Goal: Task Accomplishment & Management: Use online tool/utility

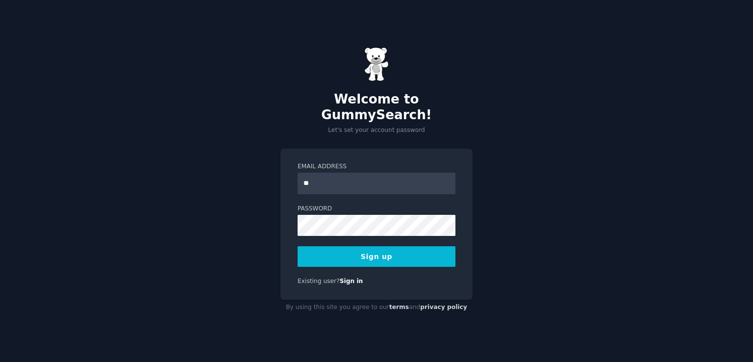
type input "**********"
click at [360, 251] on button "Sign up" at bounding box center [376, 256] width 158 height 21
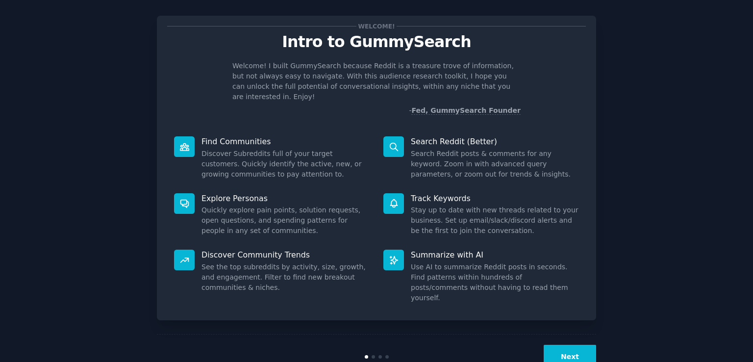
scroll to position [11, 0]
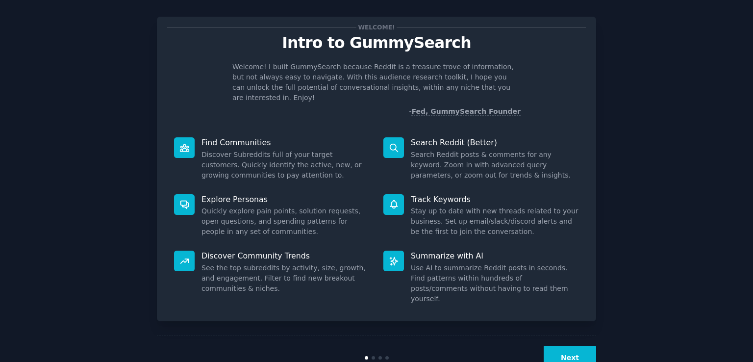
click at [584, 345] on button "Next" at bounding box center [569, 357] width 52 height 24
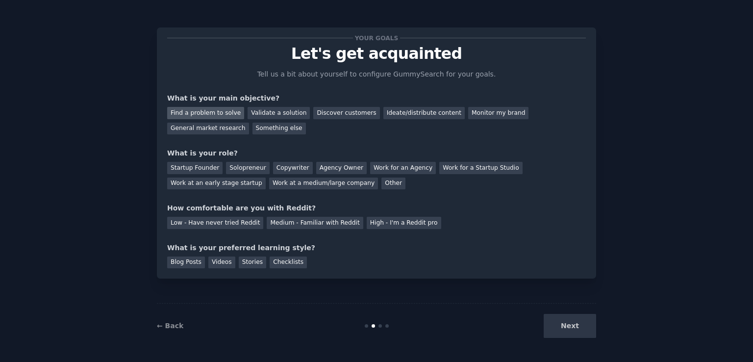
click at [197, 112] on div "Find a problem to solve" at bounding box center [205, 113] width 77 height 12
click at [263, 114] on div "Validate a solution" at bounding box center [278, 113] width 62 height 12
click at [197, 114] on div "Find a problem to solve" at bounding box center [205, 113] width 77 height 12
click at [242, 167] on div "Solopreneur" at bounding box center [247, 168] width 43 height 12
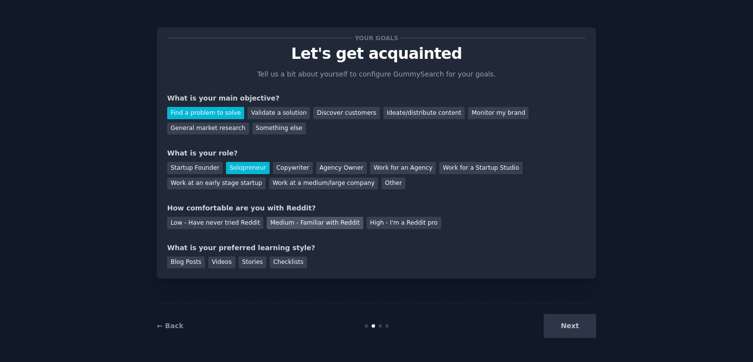
click at [316, 221] on div "Medium - Familiar with Reddit" at bounding box center [315, 223] width 96 height 12
click at [222, 263] on div "Videos" at bounding box center [221, 262] width 27 height 12
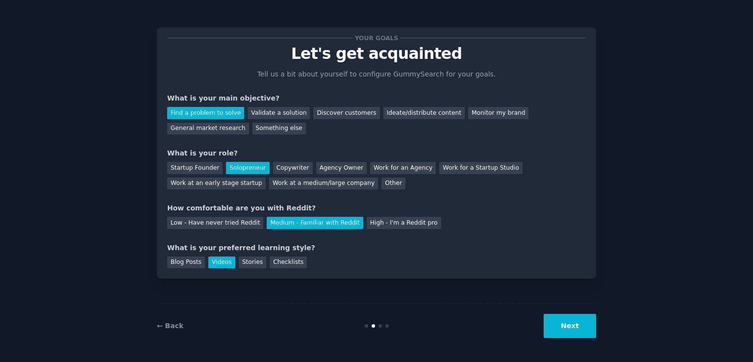
click at [559, 332] on button "Next" at bounding box center [569, 326] width 52 height 24
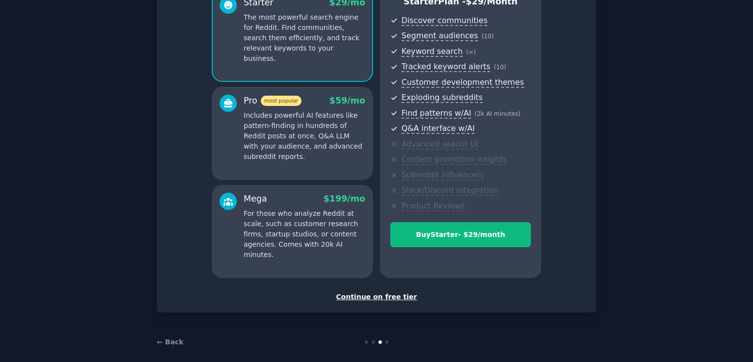
scroll to position [108, 0]
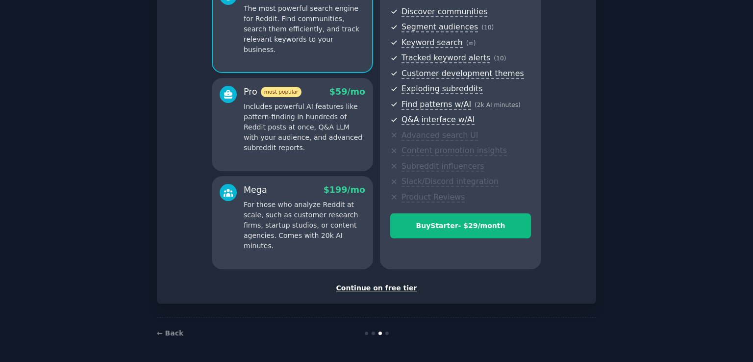
click at [366, 289] on div "Continue on free tier" at bounding box center [376, 288] width 418 height 10
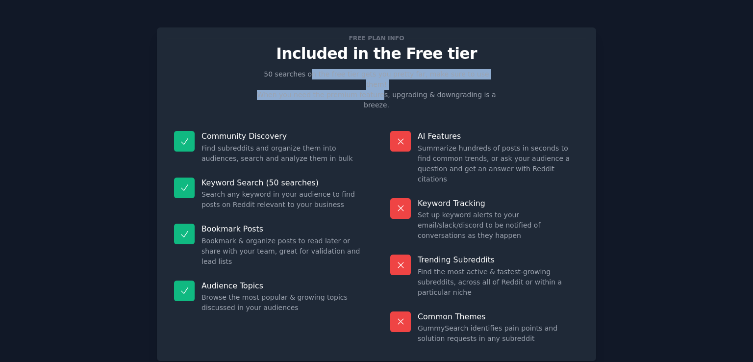
drag, startPoint x: 308, startPoint y: 75, endPoint x: 370, endPoint y: 87, distance: 63.2
click at [370, 87] on p "50 searches on the free tier gets you pretty far, make sure to use them! When y…" at bounding box center [376, 89] width 247 height 41
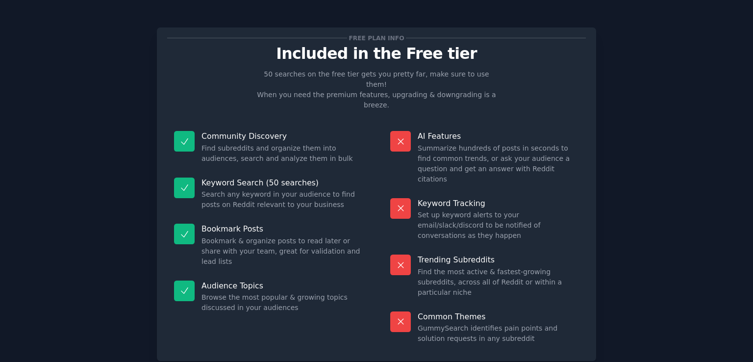
click at [308, 97] on div "Free plan info Included in the Free tier 50 searches on the free tier gets you …" at bounding box center [376, 194] width 418 height 313
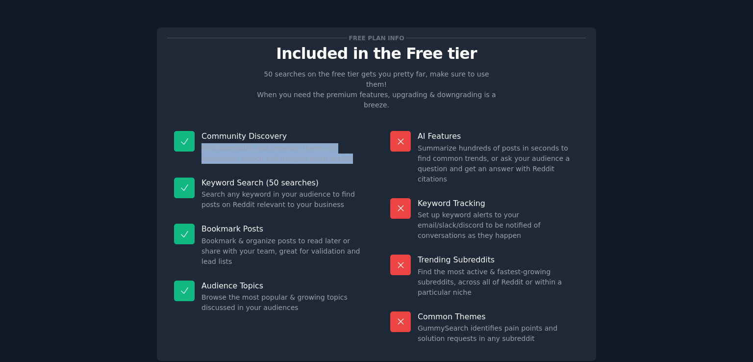
drag, startPoint x: 200, startPoint y: 127, endPoint x: 302, endPoint y: 137, distance: 102.9
click at [302, 143] on dd "Find subreddits and organize them into audiences, search and analyze them in bu…" at bounding box center [281, 153] width 161 height 21
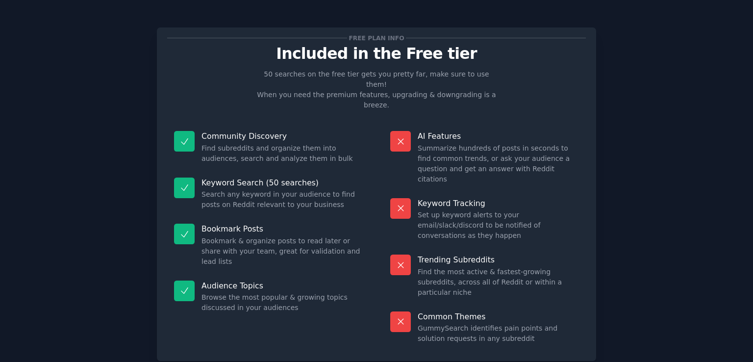
click at [288, 177] on p "Keyword Search (50 searches)" at bounding box center [281, 182] width 161 height 10
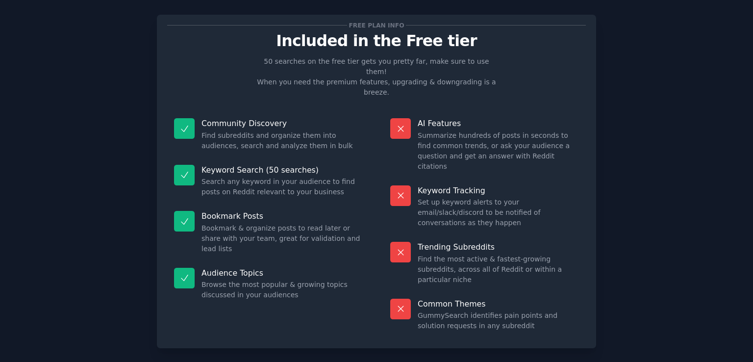
scroll to position [20, 0]
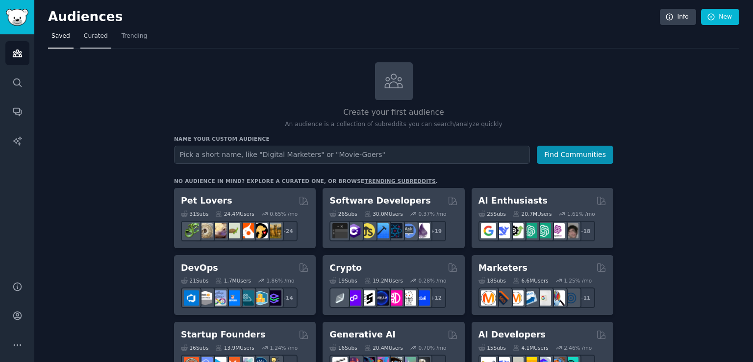
click at [96, 37] on span "Curated" at bounding box center [96, 36] width 24 height 9
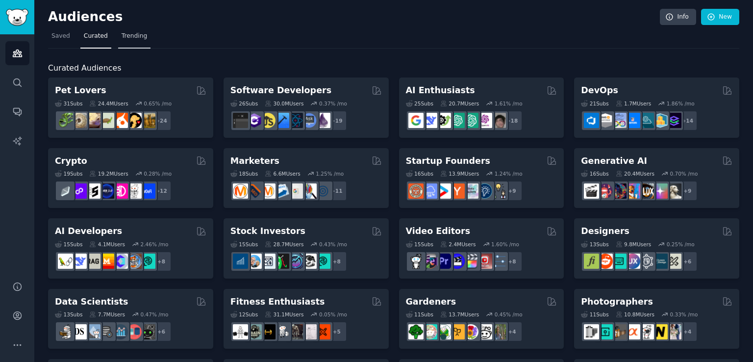
click at [135, 38] on span "Trending" at bounding box center [134, 36] width 25 height 9
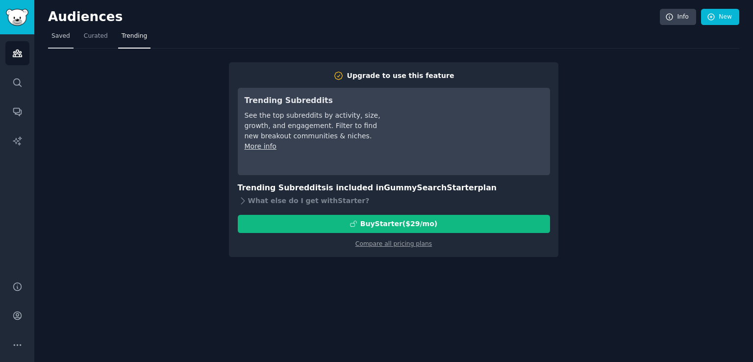
click at [59, 32] on span "Saved" at bounding box center [60, 36] width 19 height 9
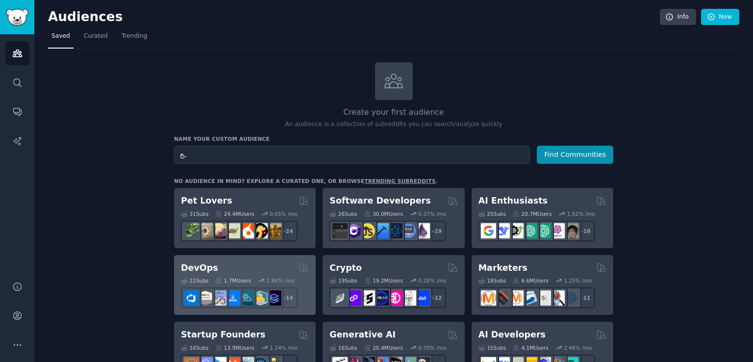
type input "ـ"
type input "Jordanian"
click at [537, 146] on button "Find Communities" at bounding box center [575, 155] width 76 height 18
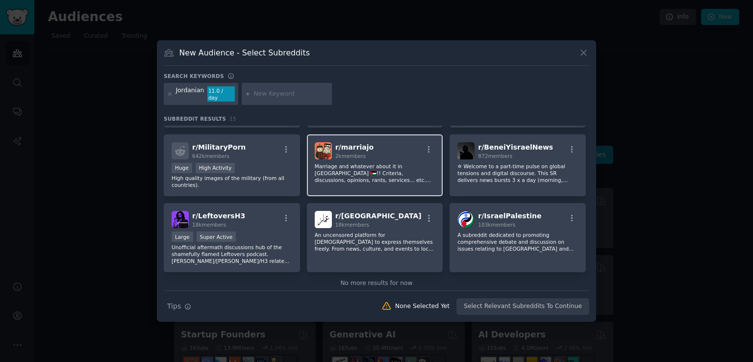
scroll to position [225, 0]
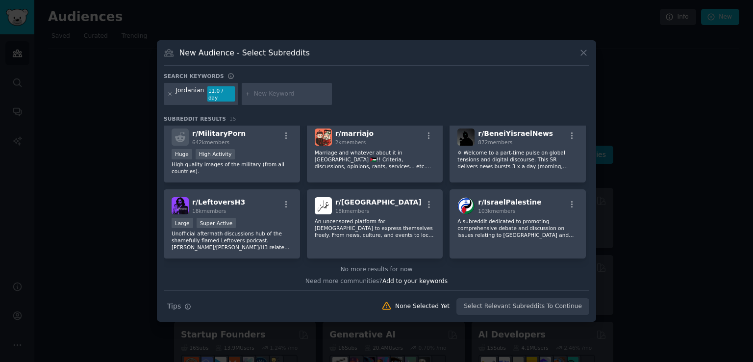
click at [291, 97] on input "text" at bounding box center [291, 94] width 74 height 9
type input "Amman"
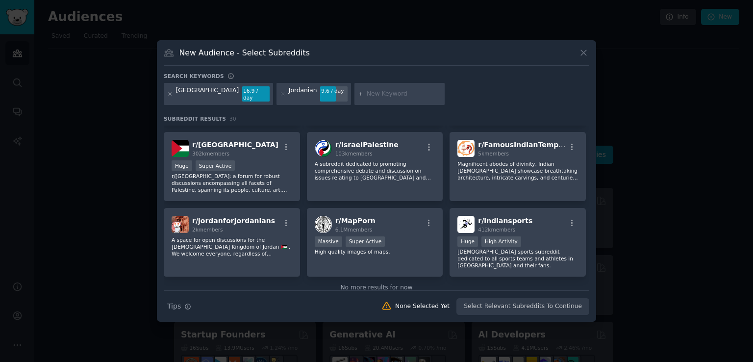
scroll to position [578, 0]
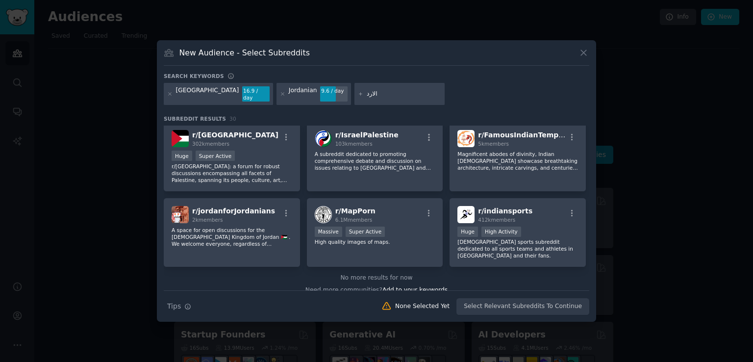
type input "الاردن"
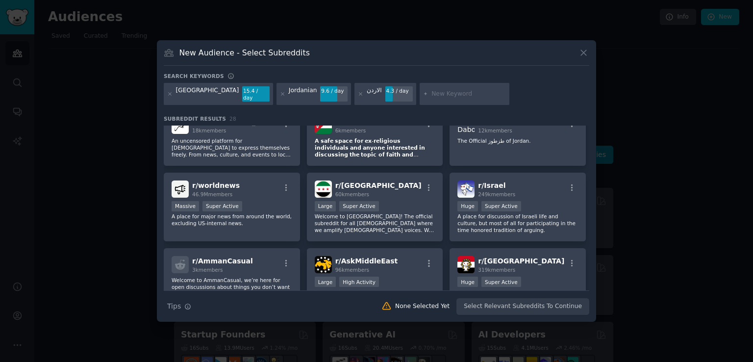
scroll to position [98, 0]
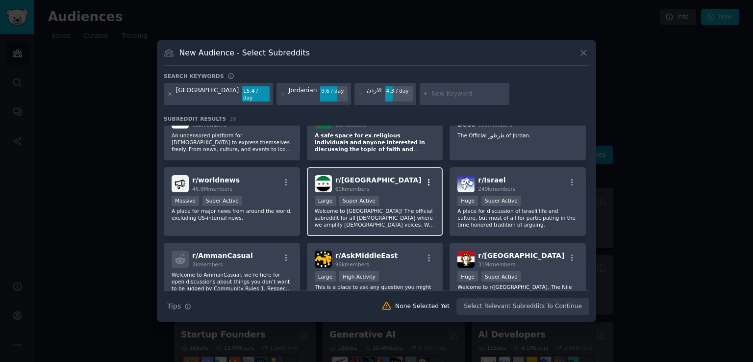
click at [426, 178] on icon "button" at bounding box center [428, 182] width 9 height 9
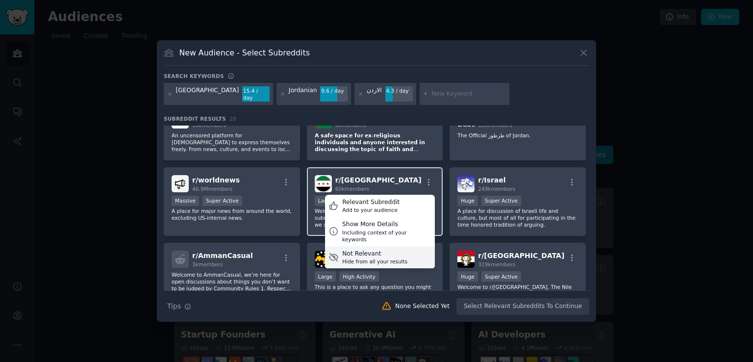
click at [378, 258] on div "Hide from all your results" at bounding box center [374, 261] width 65 height 7
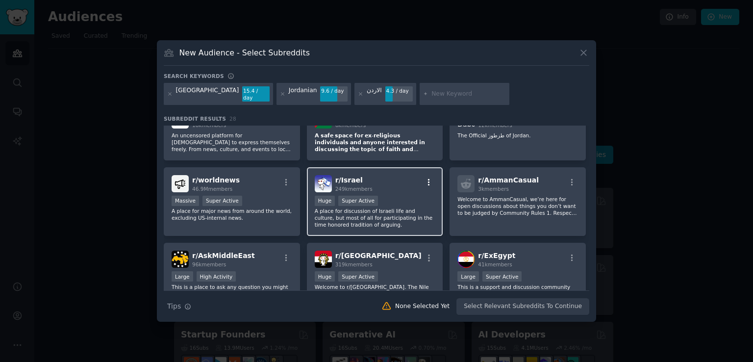
click at [425, 178] on icon "button" at bounding box center [428, 182] width 9 height 9
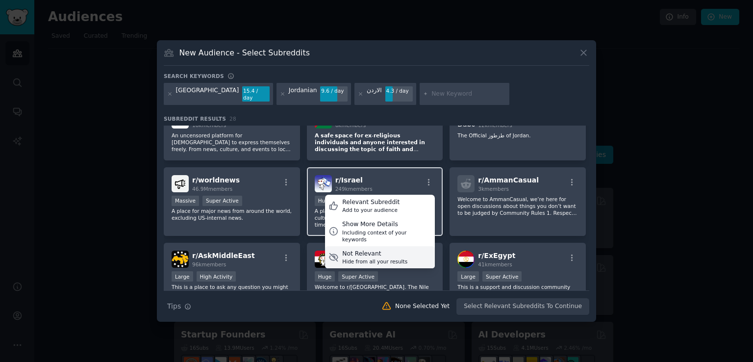
click at [378, 258] on div "Hide from all your results" at bounding box center [374, 261] width 65 height 7
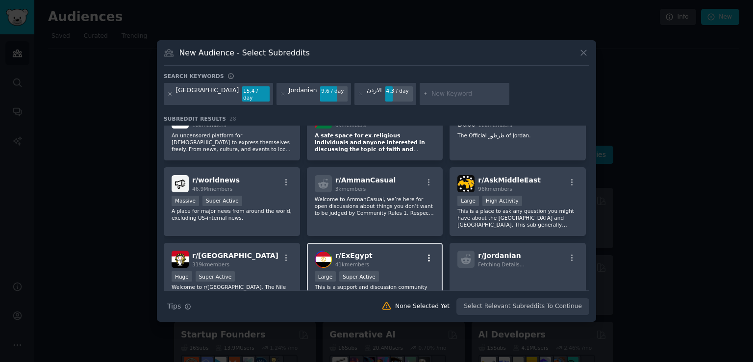
click at [427, 253] on icon "button" at bounding box center [428, 257] width 9 height 9
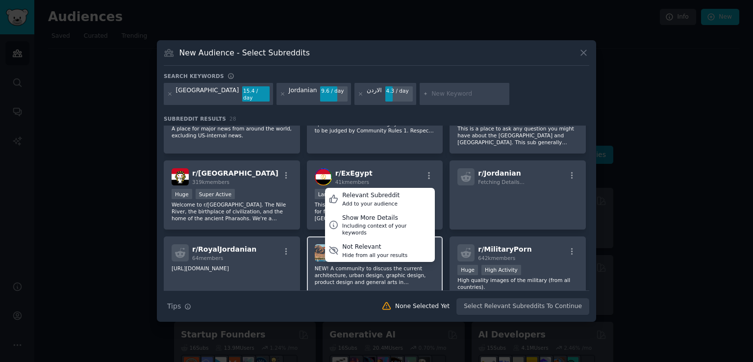
scroll to position [196, 0]
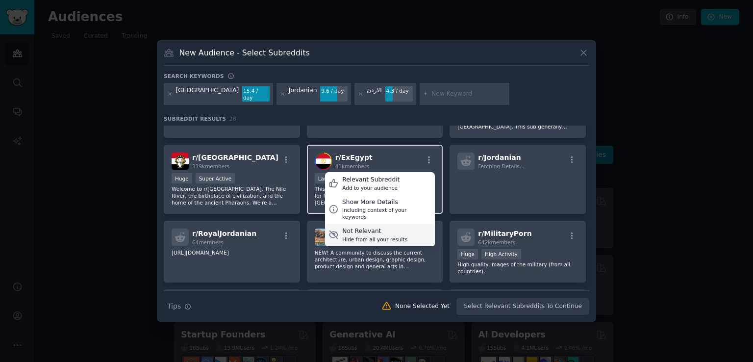
click at [378, 227] on div "Not Relevant" at bounding box center [374, 231] width 65 height 9
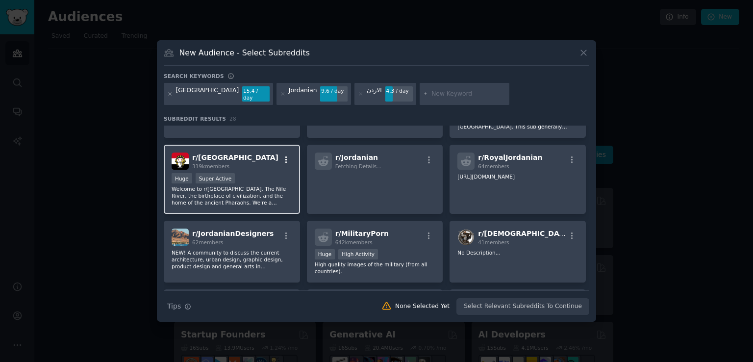
click at [288, 156] on icon "button" at bounding box center [286, 159] width 9 height 9
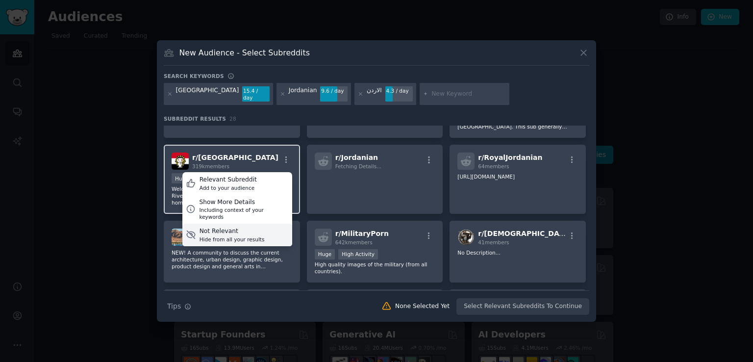
click at [249, 236] on div "Hide from all your results" at bounding box center [231, 239] width 65 height 7
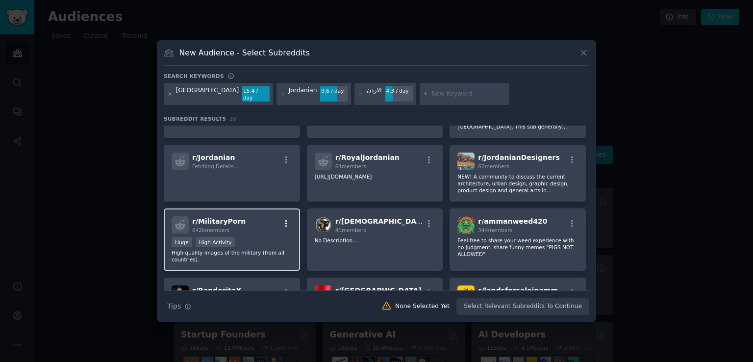
click at [285, 220] on icon "button" at bounding box center [286, 223] width 2 height 7
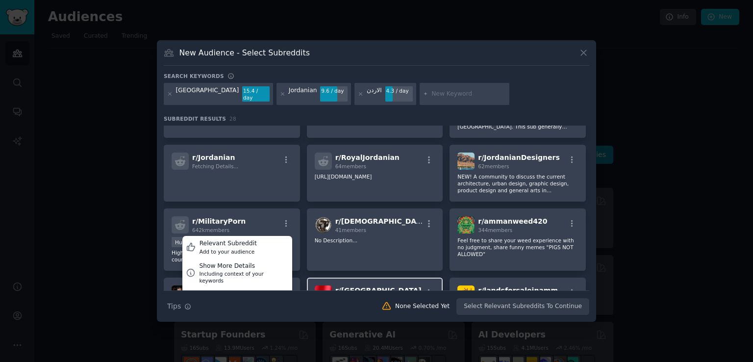
click at [254, 291] on div "Not Relevant" at bounding box center [231, 295] width 65 height 9
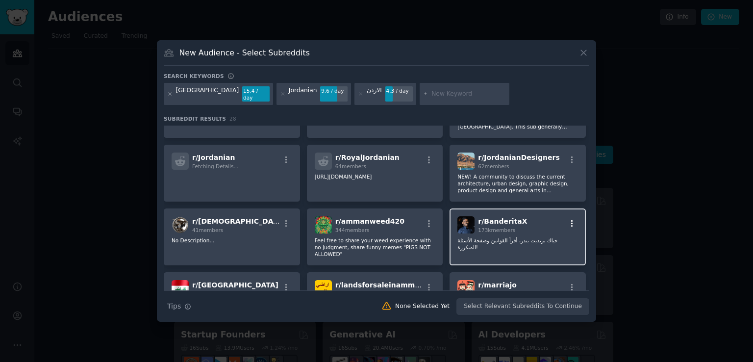
click at [570, 219] on icon "button" at bounding box center [571, 223] width 9 height 9
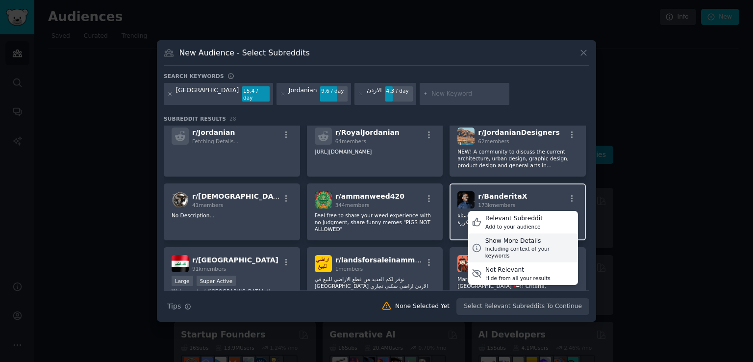
scroll to position [245, 0]
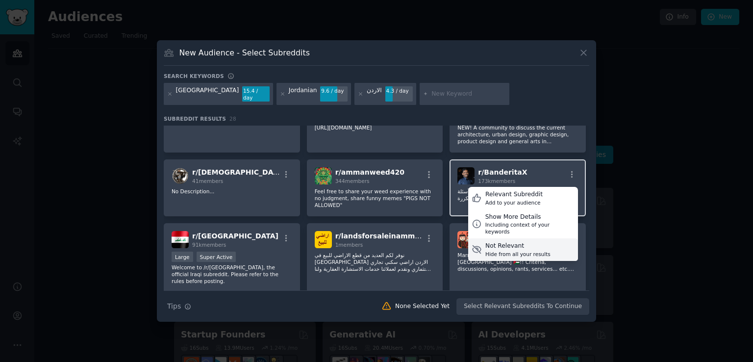
click at [510, 242] on div "Not Relevant" at bounding box center [517, 246] width 65 height 9
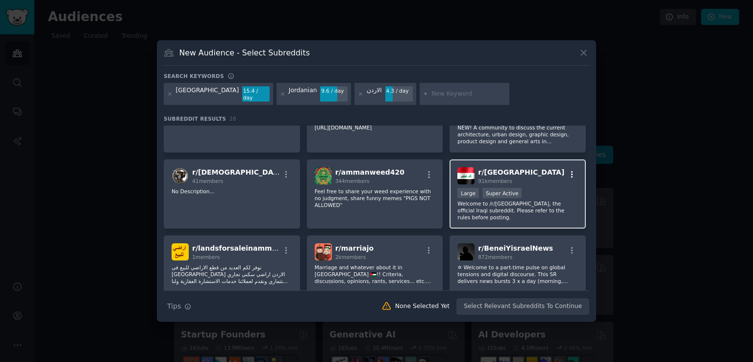
click at [567, 170] on icon "button" at bounding box center [571, 174] width 9 height 9
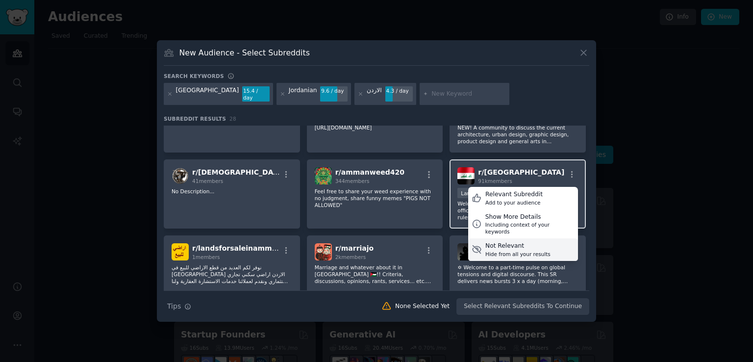
click at [510, 242] on div "Not Relevant" at bounding box center [517, 246] width 65 height 9
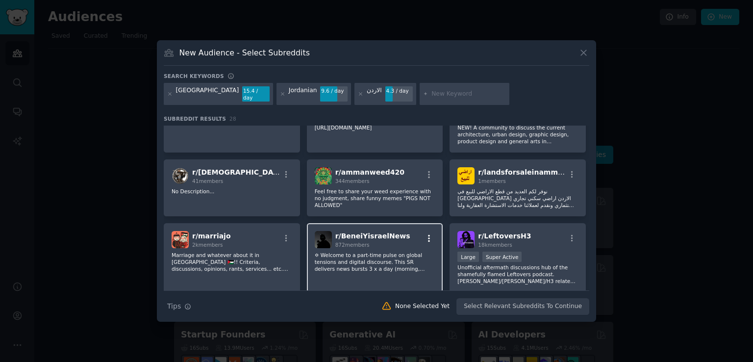
click at [428, 234] on icon "button" at bounding box center [428, 238] width 9 height 9
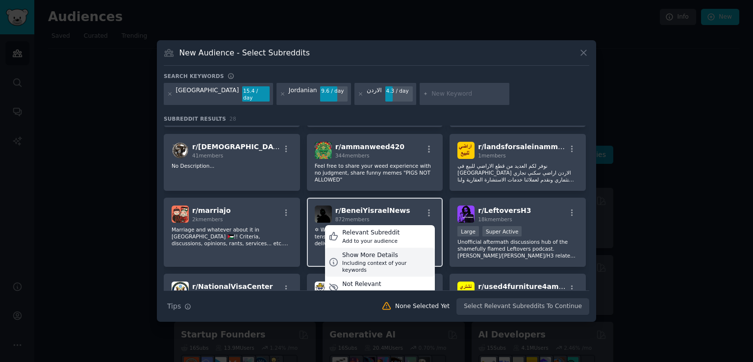
scroll to position [294, 0]
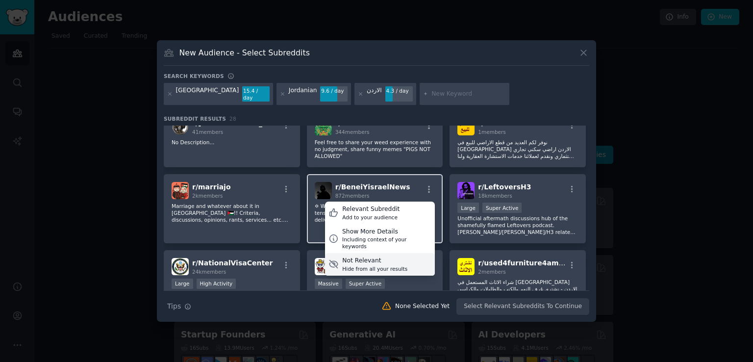
click at [373, 256] on div "Not Relevant" at bounding box center [374, 260] width 65 height 9
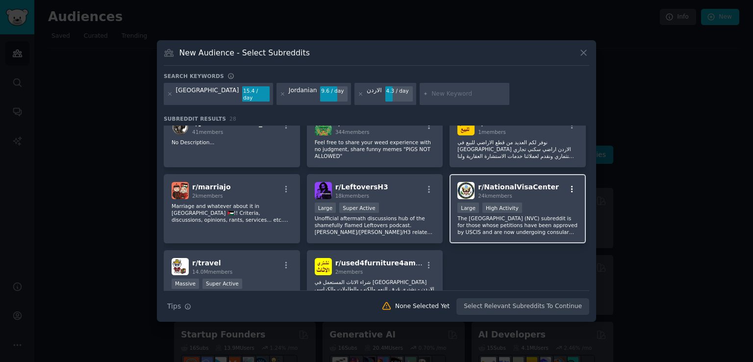
click at [568, 185] on icon "button" at bounding box center [571, 189] width 9 height 9
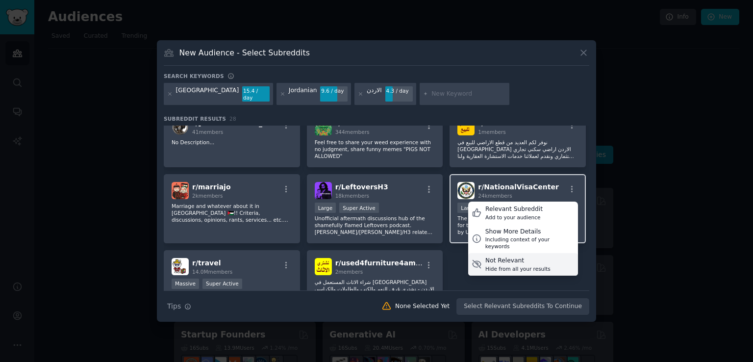
click at [494, 256] on div "Not Relevant" at bounding box center [517, 260] width 65 height 9
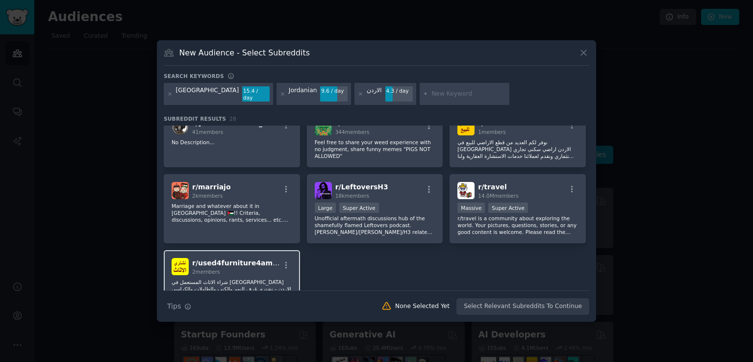
scroll to position [342, 0]
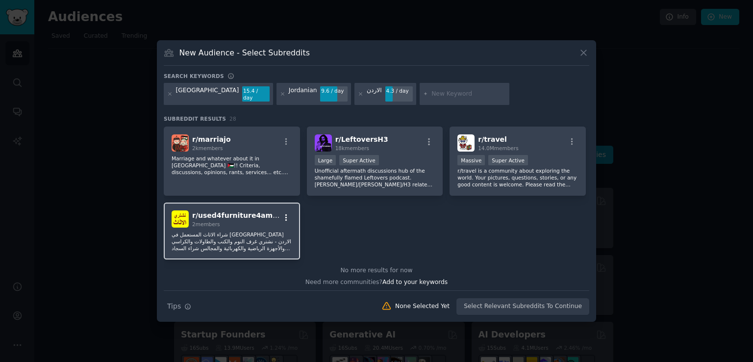
click at [282, 213] on icon "button" at bounding box center [286, 217] width 9 height 9
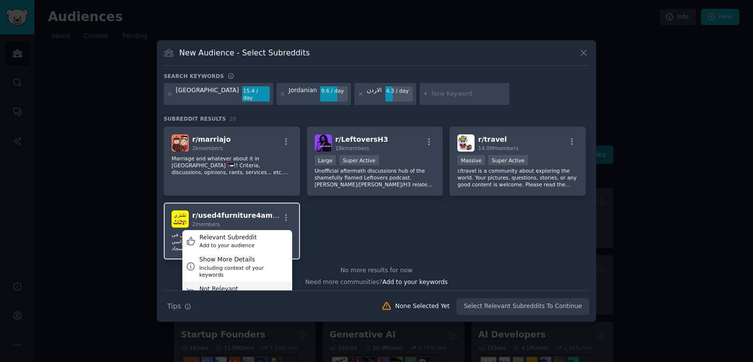
click at [245, 285] on div "Not Relevant" at bounding box center [231, 289] width 65 height 9
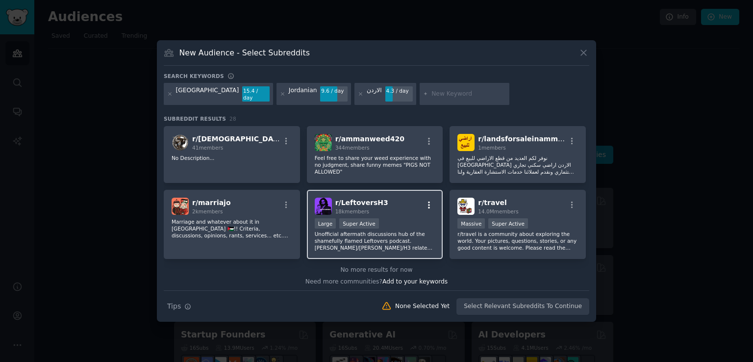
click at [428, 201] on icon "button" at bounding box center [429, 204] width 2 height 7
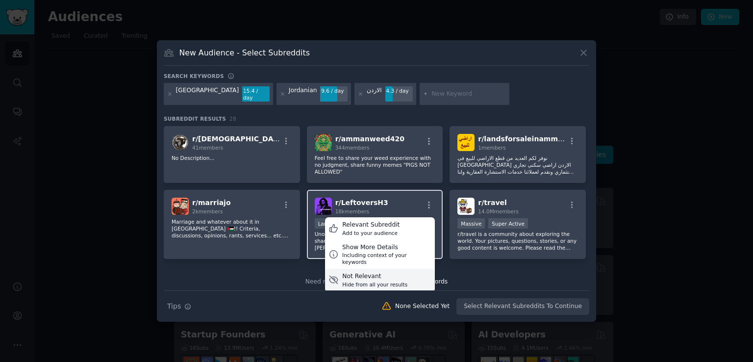
click at [378, 272] on div "Not Relevant" at bounding box center [374, 276] width 65 height 9
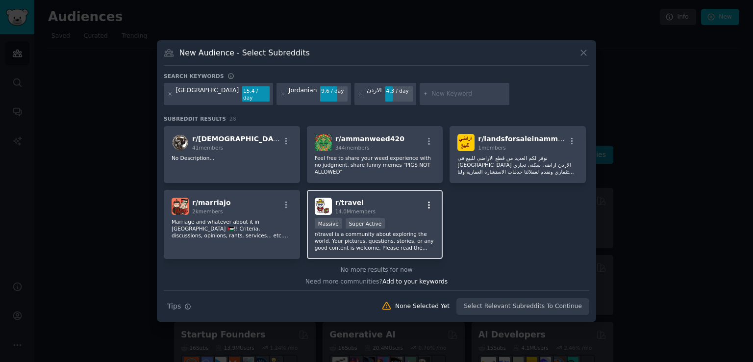
click at [427, 200] on icon "button" at bounding box center [428, 204] width 9 height 9
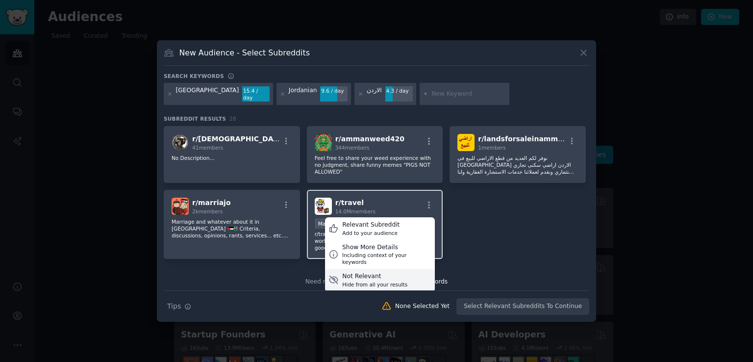
click at [351, 272] on div "Not Relevant" at bounding box center [374, 276] width 65 height 9
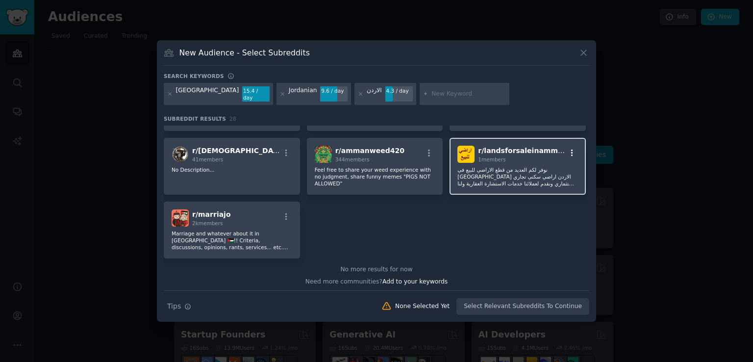
click at [571, 150] on icon "button" at bounding box center [572, 152] width 2 height 7
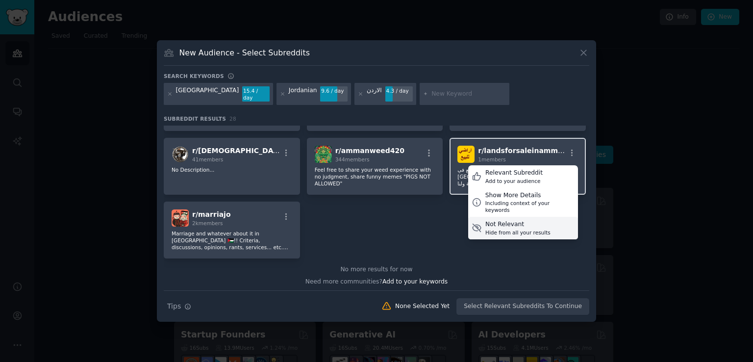
click at [496, 229] on div "Hide from all your results" at bounding box center [517, 232] width 65 height 7
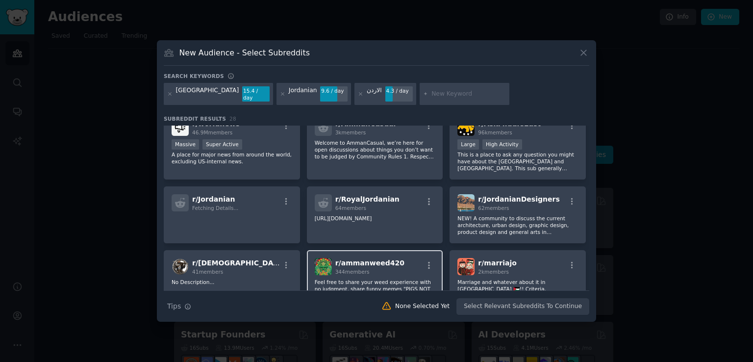
scroll to position [105, 0]
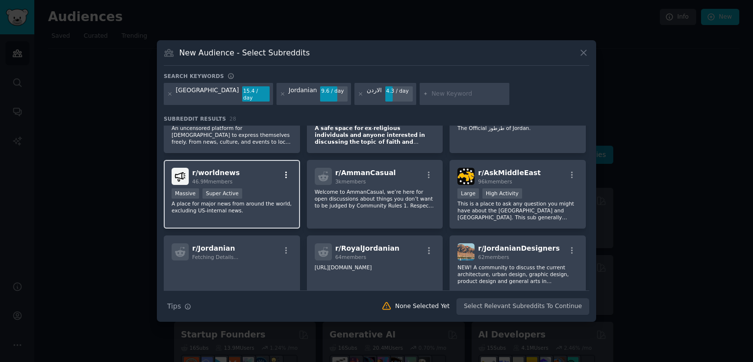
click at [288, 171] on icon "button" at bounding box center [286, 175] width 9 height 9
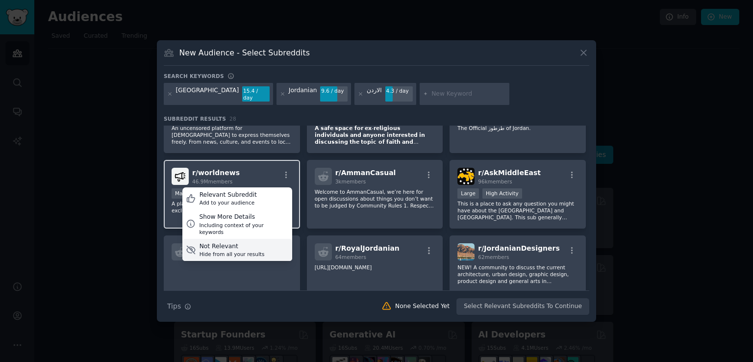
click at [257, 239] on div "Not Relevant Hide from all your results" at bounding box center [237, 250] width 110 height 23
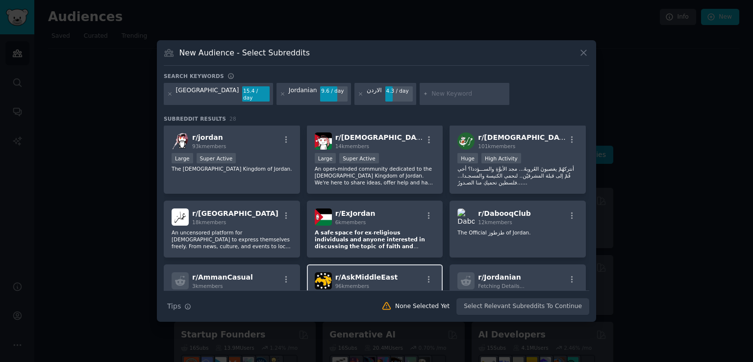
scroll to position [0, 0]
click at [335, 108] on div "Search keywords Amman 15.4 / day Jordanian 9.6 / day الاردن 4.3 / day Subreddit…" at bounding box center [376, 194] width 425 height 243
click at [186, 304] on icon "button" at bounding box center [187, 306] width 5 height 5
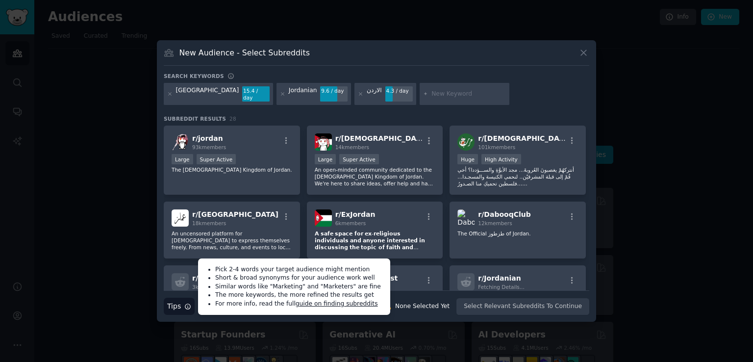
click at [194, 292] on div "Search Tips Tips Pick 2-4 words your target audience might mention Short & broa…" at bounding box center [376, 302] width 425 height 24
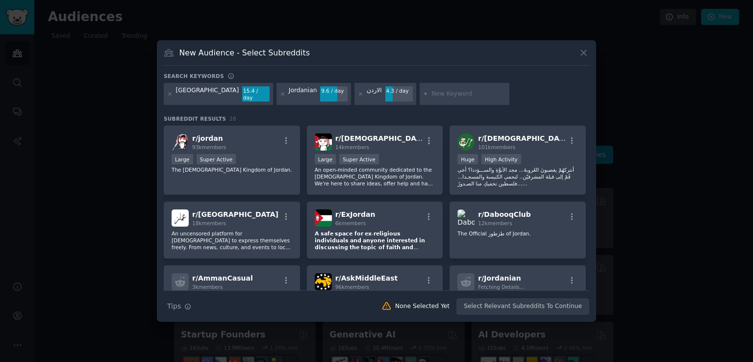
click at [501, 301] on div "Search Tips Tips None Selected Yet Select Relevant Subreddits To Continue" at bounding box center [376, 302] width 425 height 24
click at [480, 274] on span "r/ Jordanian" at bounding box center [499, 278] width 43 height 8
click at [241, 174] on div "r/ jordan 93k members Large Super Active The Hashemite Kingdom of Jordan." at bounding box center [232, 159] width 136 height 69
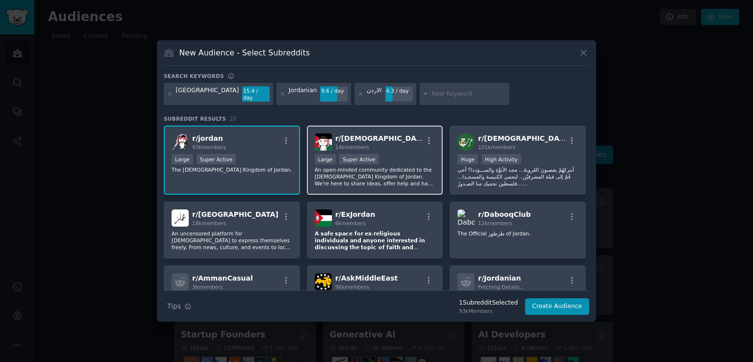
click at [361, 172] on p "An open-minded community dedicated to the Hashemite Kingdom of Jordan. We're he…" at bounding box center [375, 176] width 121 height 21
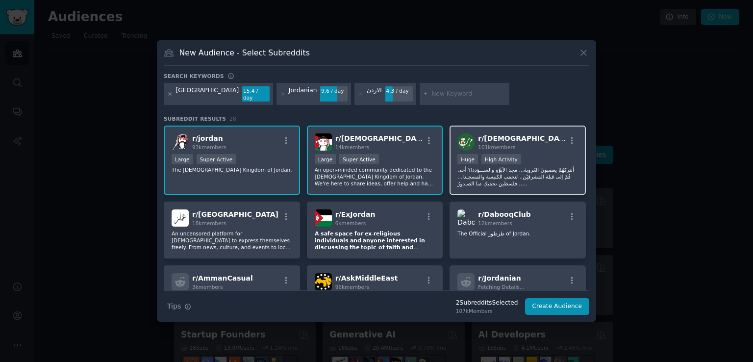
click at [494, 173] on p "أنتركهُمْ يغصبونَ العُروبةَ... مجد الأبوَّةِ والســـؤددا؟ أخي قُمْ إلى قبلة الم…" at bounding box center [517, 176] width 121 height 21
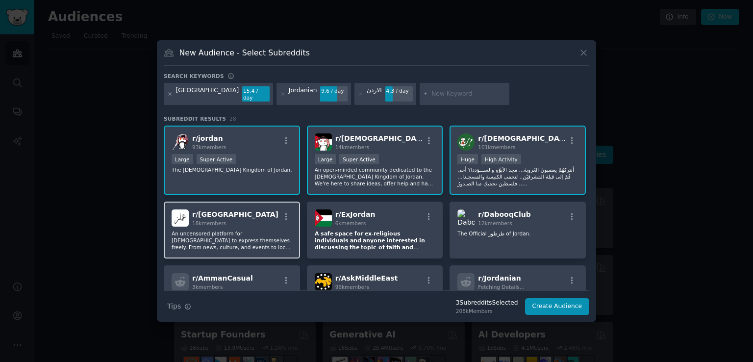
click at [247, 209] on div "r/ Amman 18k members" at bounding box center [231, 217] width 121 height 17
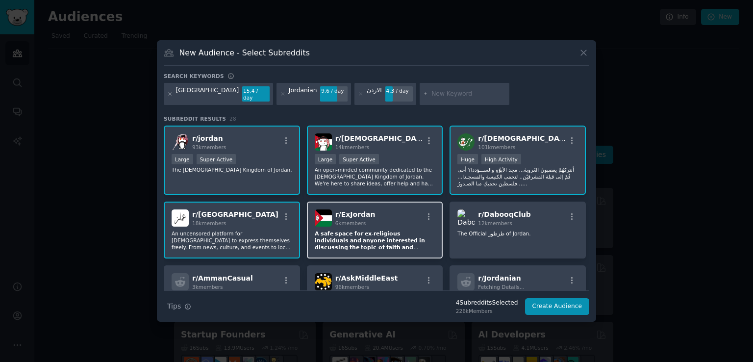
click at [394, 238] on p "𝗔 𝘀𝗮𝗳𝗲 𝘀𝗽𝗮𝗰𝗲 𝗳𝗼𝗿 𝗲𝘅-𝗿𝗲𝗹𝗶𝗴𝗶𝗼𝘂𝘀 𝗶𝗻𝗱𝗶𝘃𝗶𝗱𝘂𝗮𝗹𝘀 𝗮𝗻𝗱 𝗮𝗻𝘆𝗼𝗻𝗲 𝗶𝗻𝘁𝗲𝗿𝗲𝘀𝘁𝗲𝗱 𝗶𝗻 𝗱𝗶𝘀𝗰𝘂𝘀𝘀𝗶𝗻𝗴 𝘁…" at bounding box center [375, 240] width 121 height 21
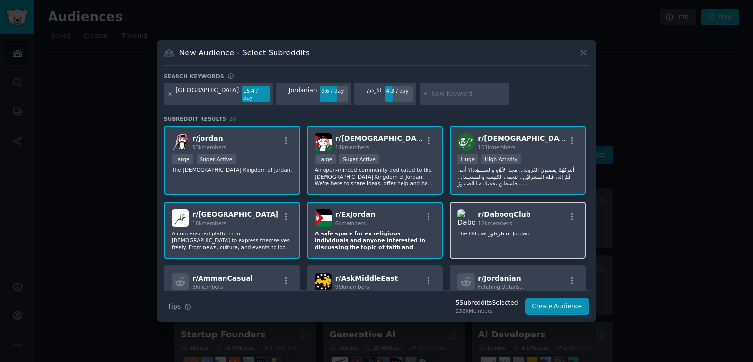
click at [455, 217] on div "r/ DabooqClub 12k members The Official طزطوز of Jordan." at bounding box center [517, 229] width 136 height 57
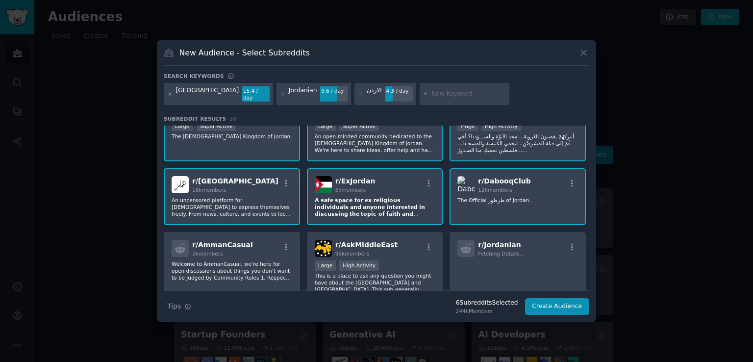
scroll to position [49, 0]
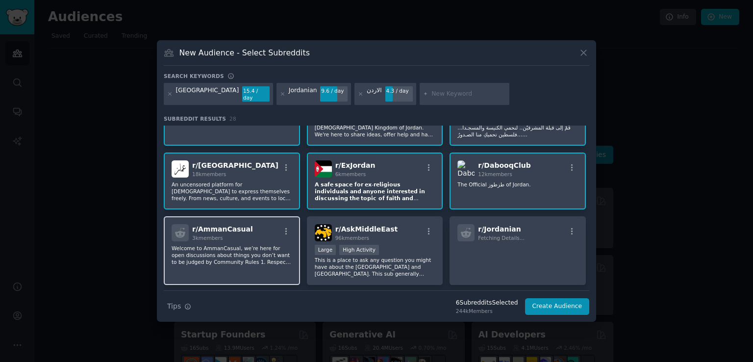
click at [270, 245] on p "Welcome to AmmanCasual, we’re here for open discussions about things you don’t …" at bounding box center [231, 255] width 121 height 21
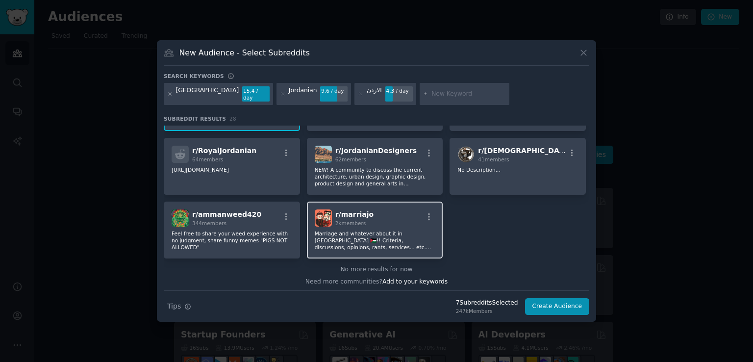
scroll to position [203, 0]
click at [399, 230] on p "Marriage and whatever about it in Jordan 🇯🇴!! Criteria, discussions, opinions, …" at bounding box center [375, 239] width 121 height 21
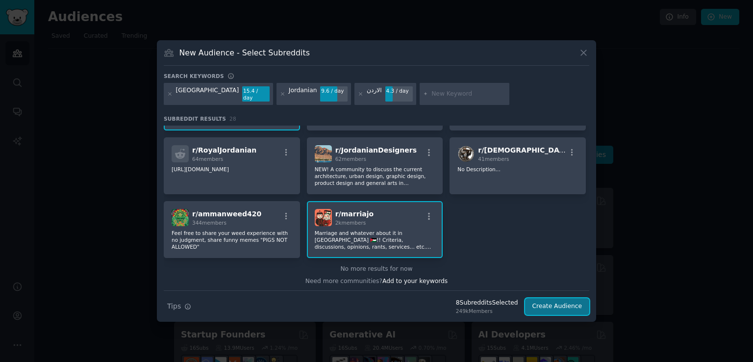
click at [551, 302] on button "Create Audience" at bounding box center [557, 306] width 65 height 17
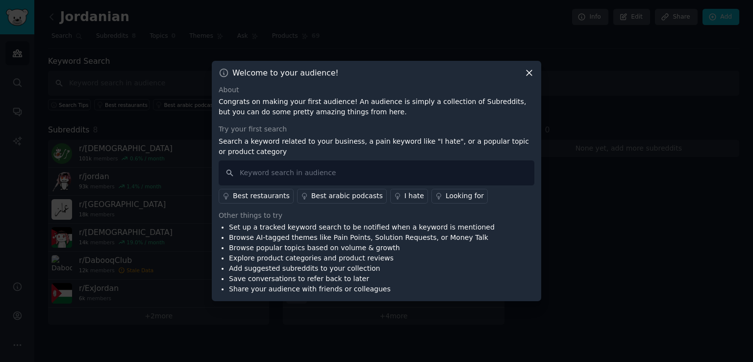
click at [528, 71] on icon at bounding box center [529, 73] width 10 height 10
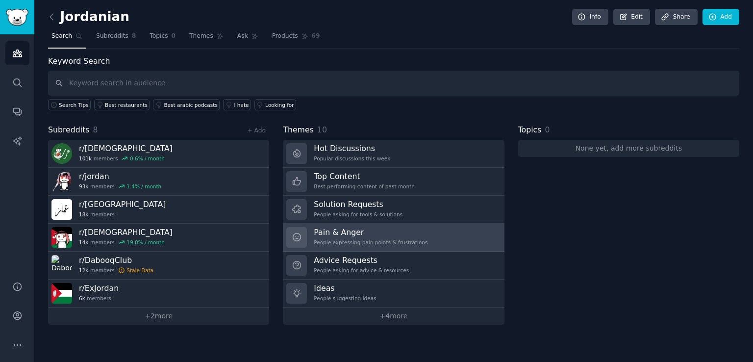
click at [344, 245] on div "Pain & Anger People expressing pain points & frustrations" at bounding box center [371, 237] width 114 height 21
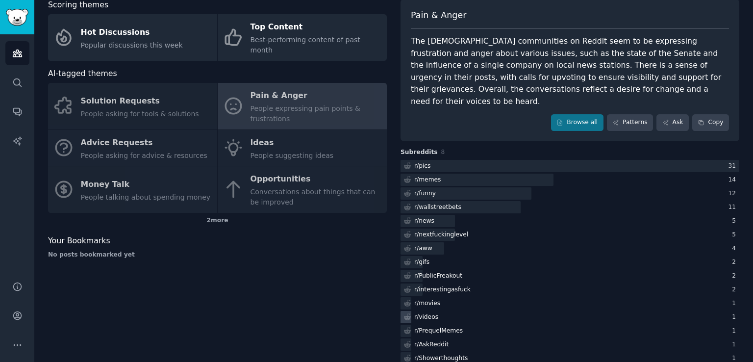
scroll to position [46, 0]
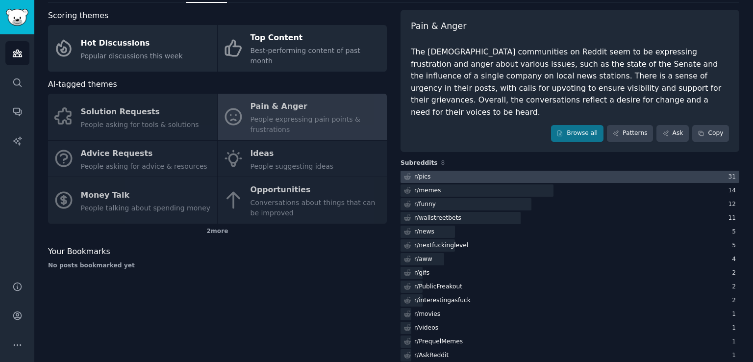
click at [438, 171] on div at bounding box center [569, 177] width 339 height 12
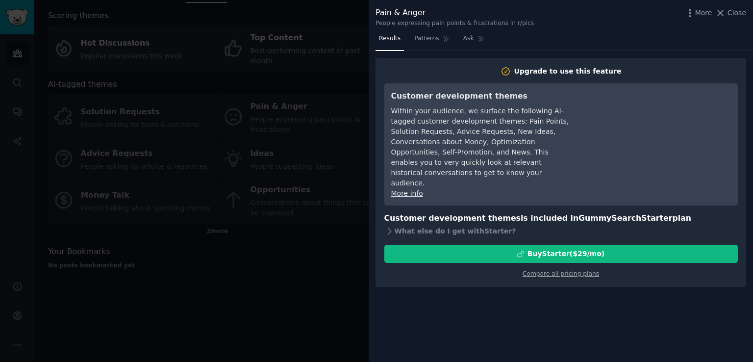
click at [321, 294] on div at bounding box center [376, 181] width 753 height 362
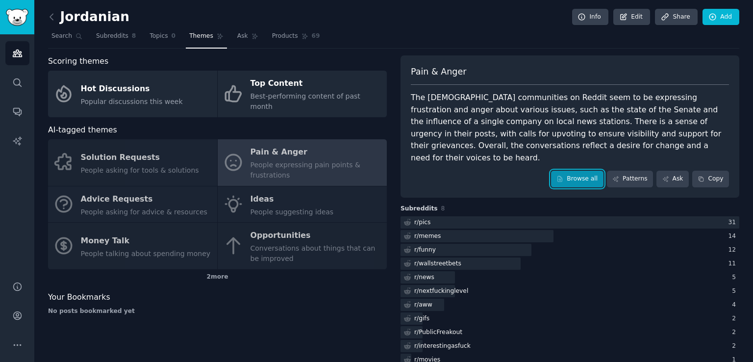
click at [579, 171] on link "Browse all" at bounding box center [577, 179] width 52 height 17
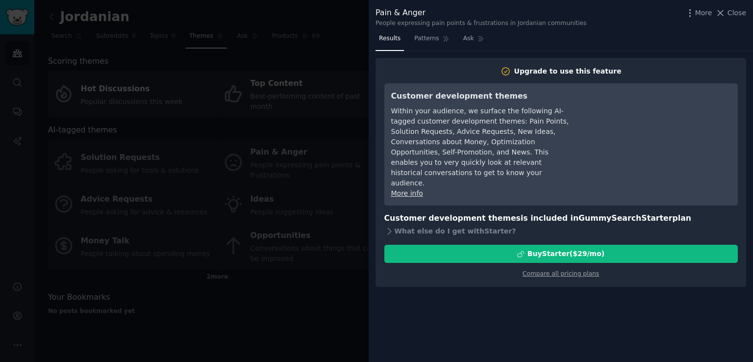
click at [504, 291] on div "Results Patterns Ask Upgrade to use this feature Customer development themes Wi…" at bounding box center [560, 196] width 384 height 331
click at [240, 298] on div at bounding box center [376, 181] width 753 height 362
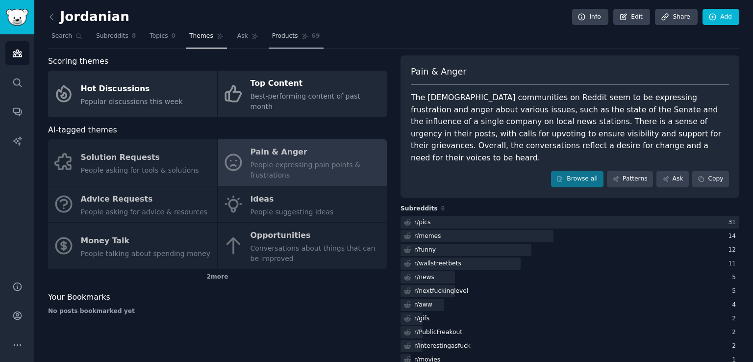
click at [301, 39] on icon at bounding box center [304, 36] width 7 height 7
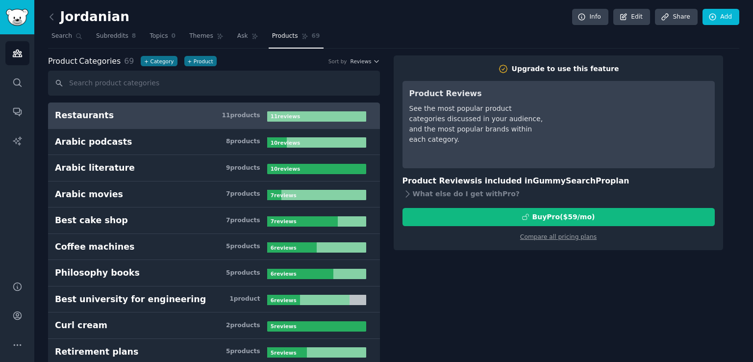
click at [235, 117] on div "11 product s" at bounding box center [240, 115] width 38 height 9
click at [106, 117] on h3 "Restaurants 11 product s" at bounding box center [161, 115] width 212 height 12
click at [15, 114] on icon "Sidebar" at bounding box center [17, 112] width 8 height 8
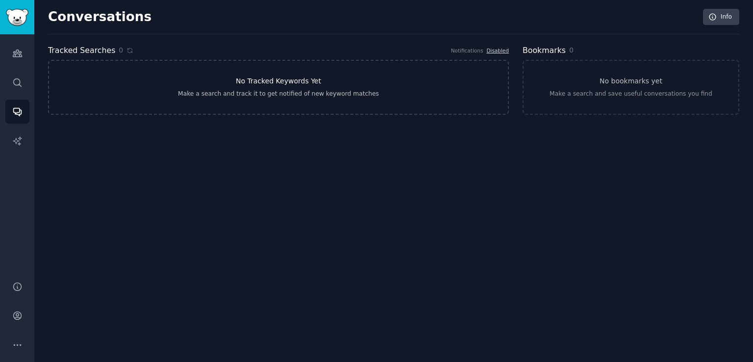
click at [274, 102] on link "No Tracked Keywords Yet Make a search and track it to get notified of new keywo…" at bounding box center [278, 87] width 461 height 55
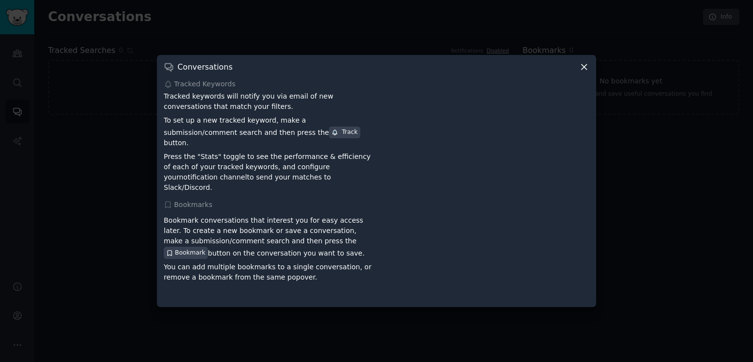
click at [143, 165] on div at bounding box center [376, 181] width 753 height 362
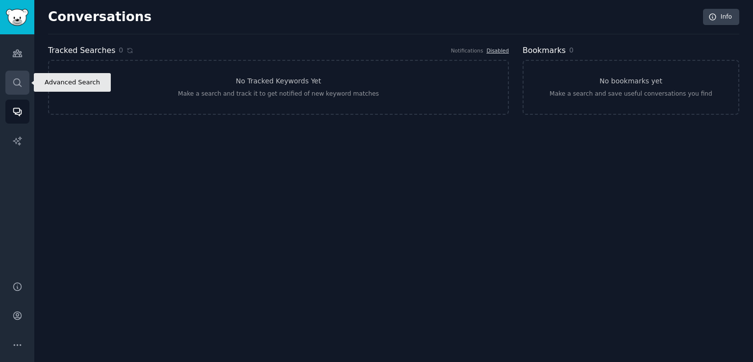
click at [16, 87] on link "Search" at bounding box center [17, 83] width 24 height 24
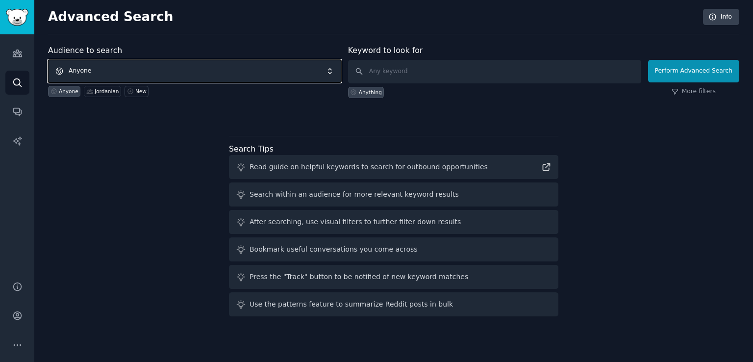
click at [104, 74] on span "Anyone" at bounding box center [194, 71] width 293 height 23
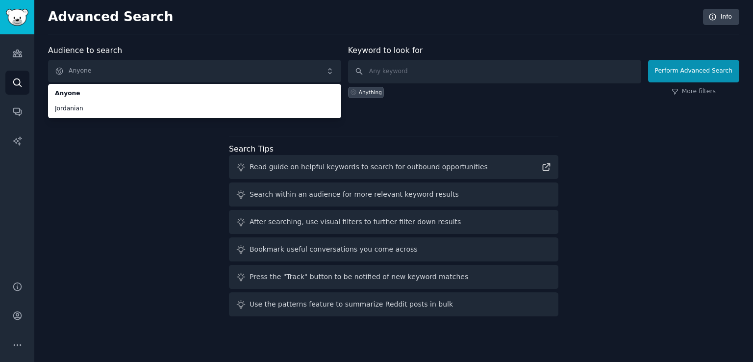
click at [95, 139] on div "Audience to search Anyone Anyone Jordanian Anyone Jordanian New Keyword to look…" at bounding box center [393, 182] width 691 height 275
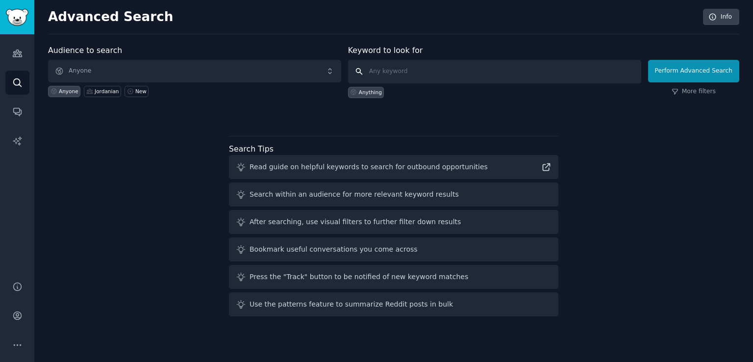
click at [406, 73] on input "text" at bounding box center [494, 72] width 293 height 24
type input "ب"
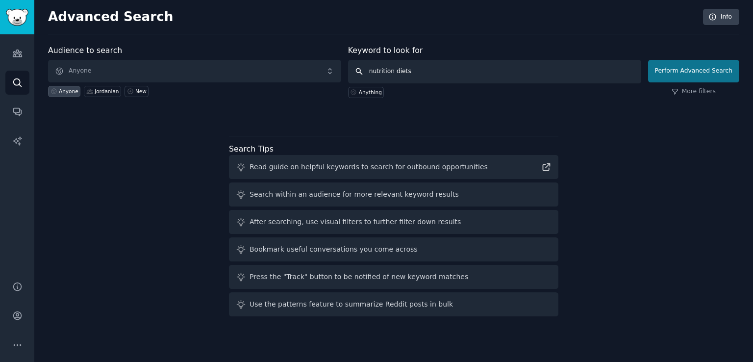
type input "nutrition diets"
click at [684, 70] on button "Perform Advanced Search" at bounding box center [693, 71] width 91 height 23
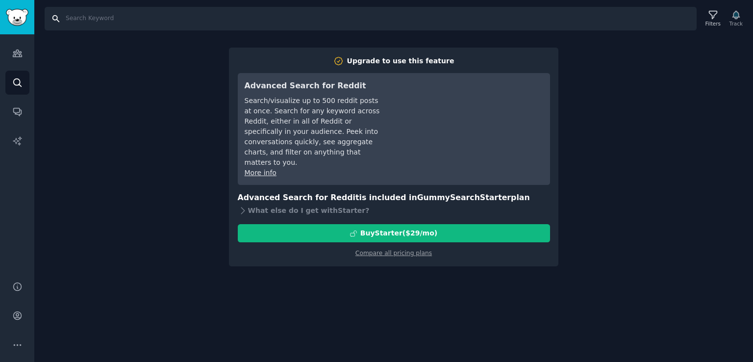
click at [86, 20] on input "Search" at bounding box center [371, 19] width 652 height 24
type input "d"
type input "دايت"
click at [711, 22] on div "Filters" at bounding box center [712, 23] width 15 height 7
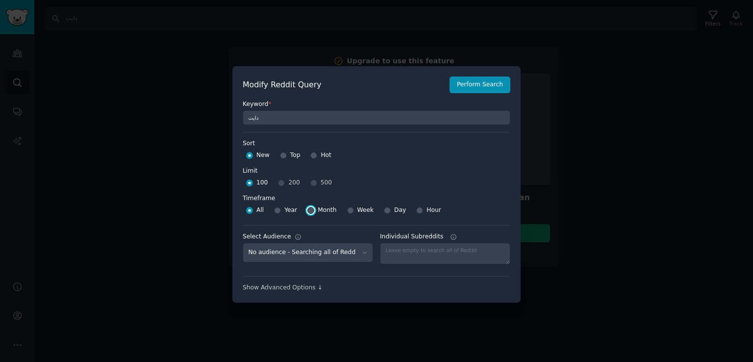
click at [308, 210] on input "Month" at bounding box center [310, 210] width 7 height 7
radio input "true"
click at [477, 87] on button "Perform Search" at bounding box center [479, 84] width 61 height 17
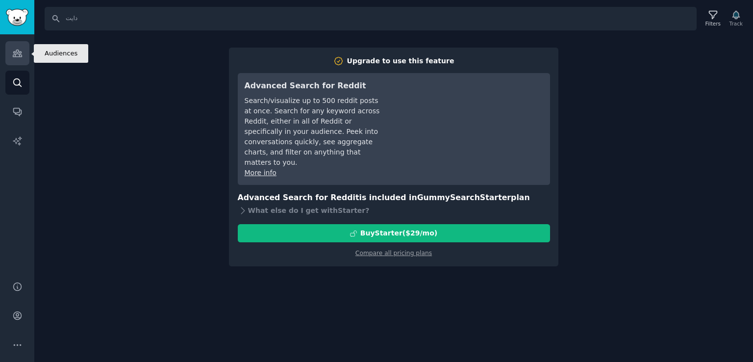
click at [19, 56] on icon "Sidebar" at bounding box center [17, 53] width 10 height 10
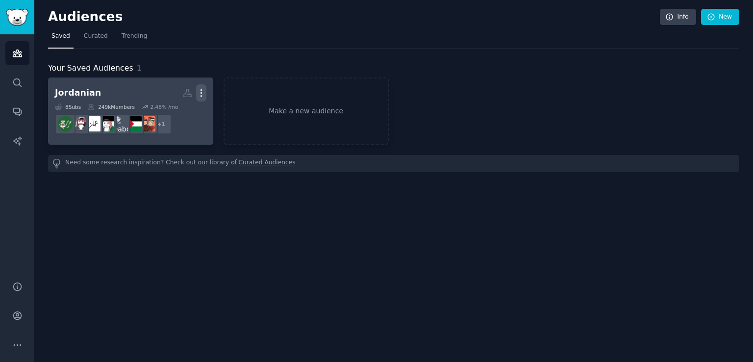
click at [201, 94] on icon "button" at bounding box center [201, 93] width 10 height 10
click at [170, 114] on p "Delete" at bounding box center [174, 113] width 23 height 10
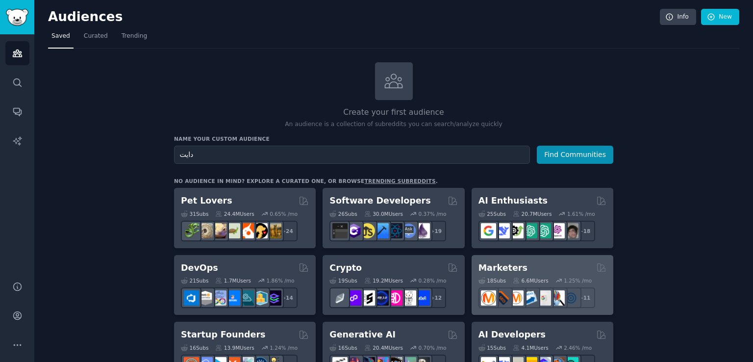
type input "دايت"
click at [537, 146] on button "Find Communities" at bounding box center [575, 155] width 76 height 18
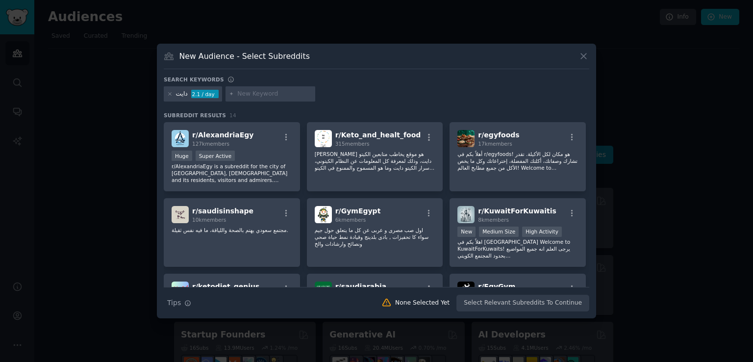
click at [272, 94] on input "text" at bounding box center [274, 94] width 74 height 9
type input "تغذية"
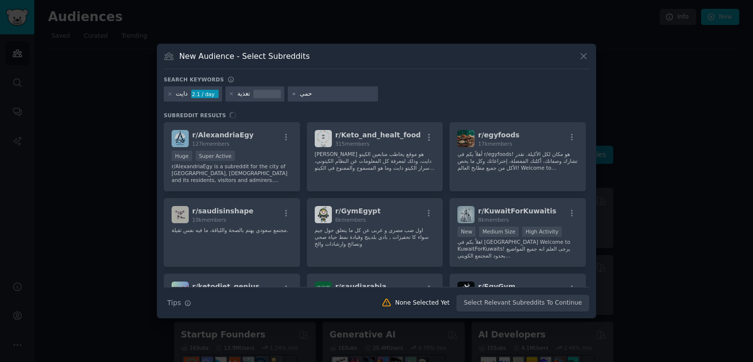
type input "حمية"
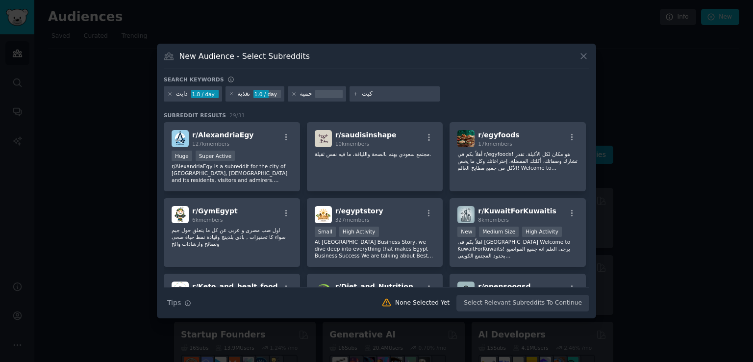
type input "كيتو"
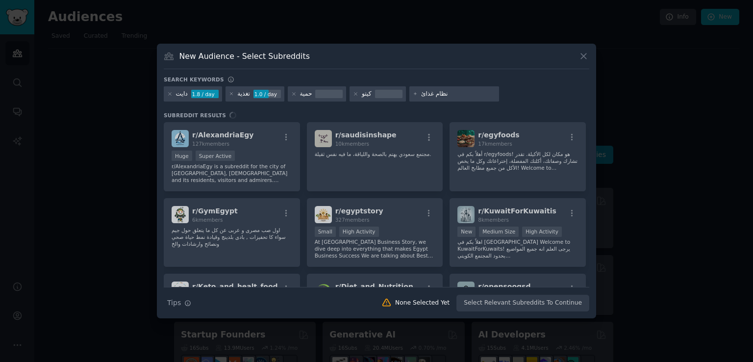
type input "نظام غذائي"
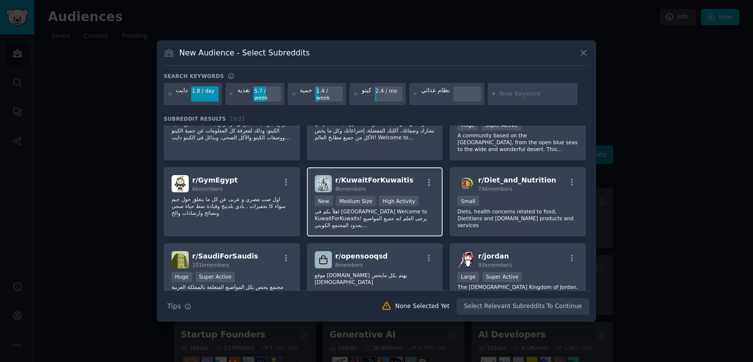
scroll to position [95, 0]
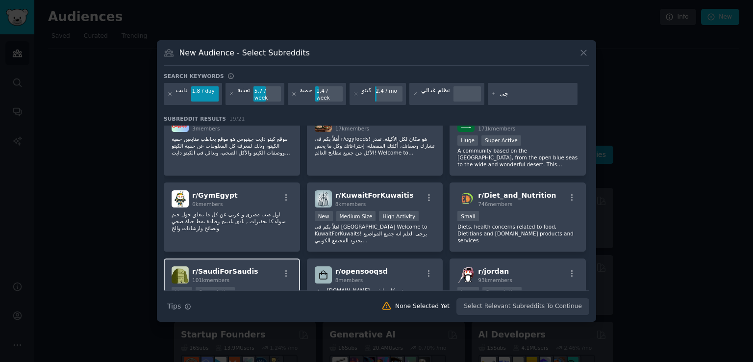
type input "جيم"
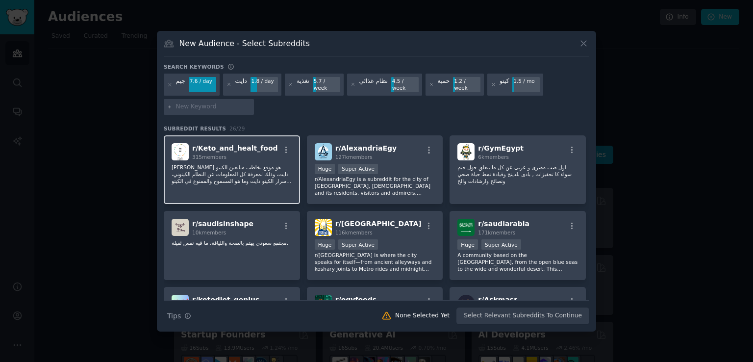
click at [247, 184] on div "r/ Keto_and_healt_food 315 members كيتو دايت جينيوس هو موقع يخاطب متابعين الكيت…" at bounding box center [232, 169] width 136 height 69
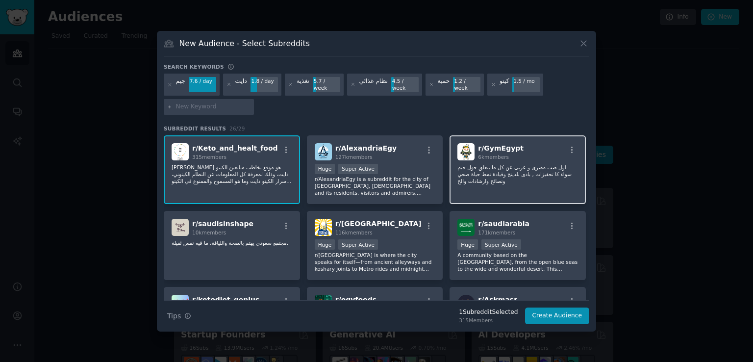
click at [513, 164] on p "اول صب مصرى و عربى عن كل ما يتعلق حول جيم سواء كا تحفيزات , بادى بلدينج وقيادة …" at bounding box center [517, 174] width 121 height 21
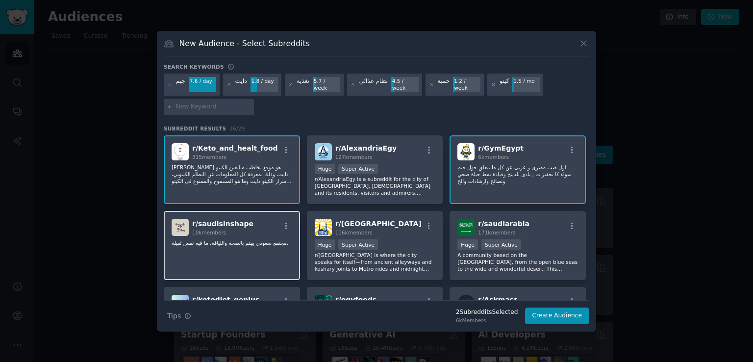
click at [255, 254] on div "r/ saudisinshape 10k members مجتمع سعودي يهتم بالصحة واللياقة، ما فيه نفسٍ ثقيل…" at bounding box center [232, 245] width 136 height 69
click at [192, 102] on input "text" at bounding box center [213, 106] width 74 height 9
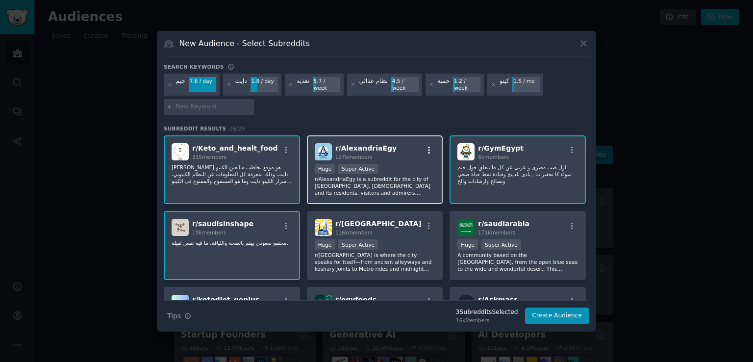
click at [425, 146] on icon "button" at bounding box center [428, 150] width 9 height 9
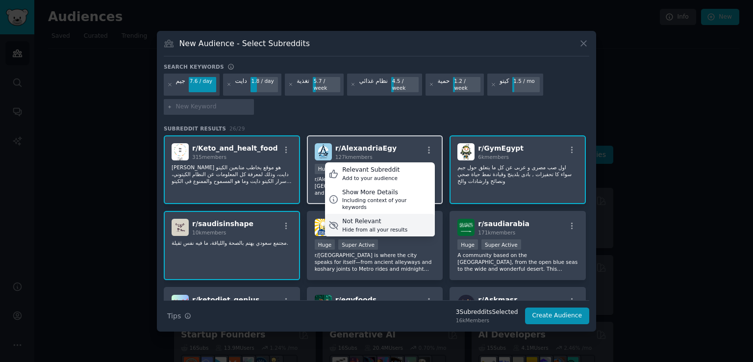
click at [387, 217] on div "Not Relevant" at bounding box center [374, 221] width 65 height 9
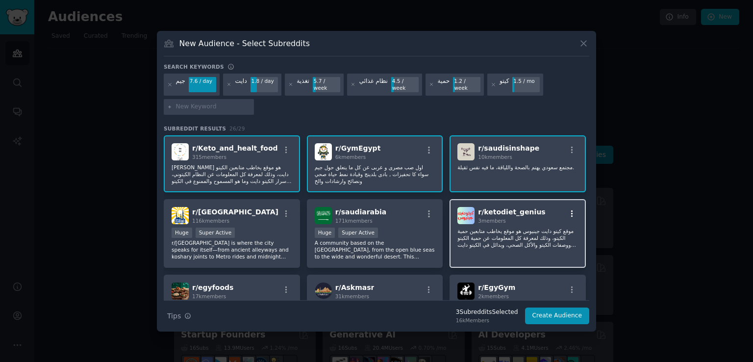
click at [572, 209] on icon "button" at bounding box center [571, 213] width 9 height 9
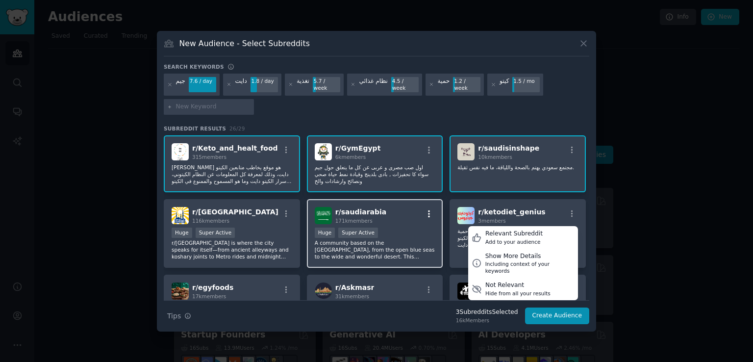
click at [430, 212] on icon "button" at bounding box center [428, 213] width 9 height 9
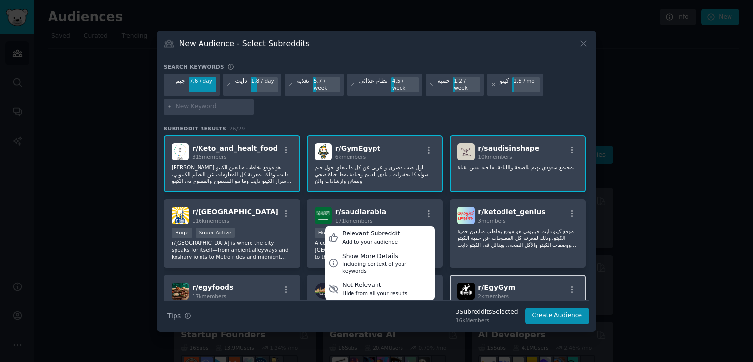
drag, startPoint x: 374, startPoint y: 277, endPoint x: 363, endPoint y: 274, distance: 11.2
click at [373, 281] on div "Not Relevant" at bounding box center [374, 285] width 65 height 9
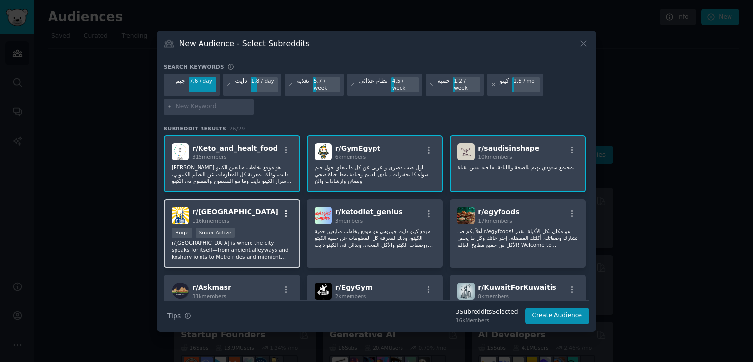
click at [285, 210] on icon "button" at bounding box center [286, 213] width 2 height 7
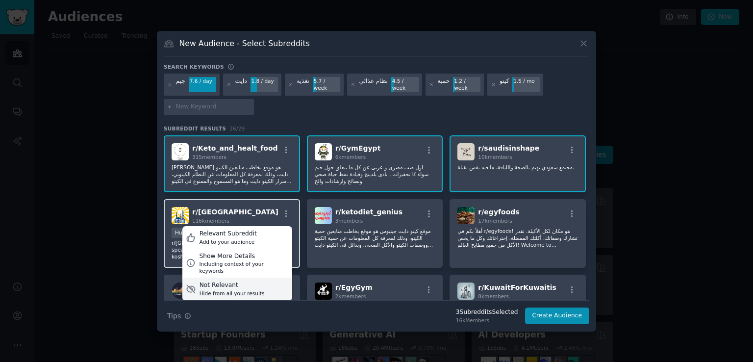
click at [249, 290] on div "Hide from all your results" at bounding box center [231, 293] width 65 height 7
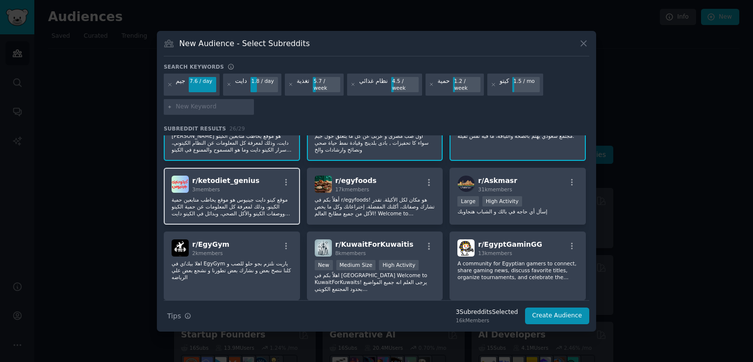
scroll to position [49, 0]
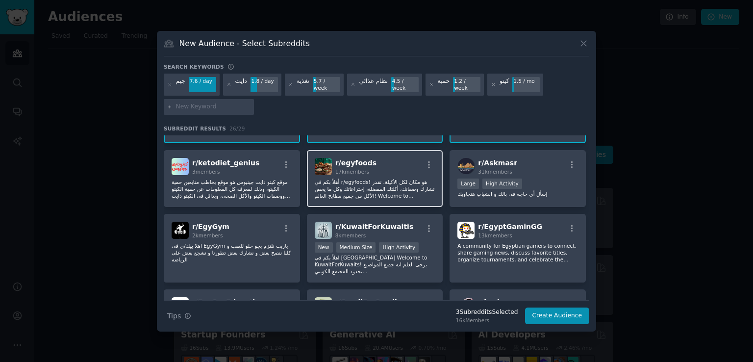
click at [375, 183] on p "أهلاً بكم في r/egyfoods! هو مكان لكل الأكيلة. تقدر تشارك وصفاتك، أكلتك المفضلة،…" at bounding box center [375, 188] width 121 height 21
click at [428, 161] on icon "button" at bounding box center [429, 164] width 2 height 7
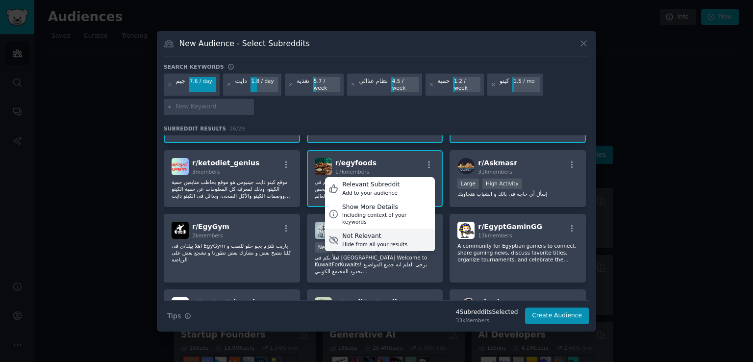
click at [363, 232] on div "Not Relevant" at bounding box center [374, 236] width 65 height 9
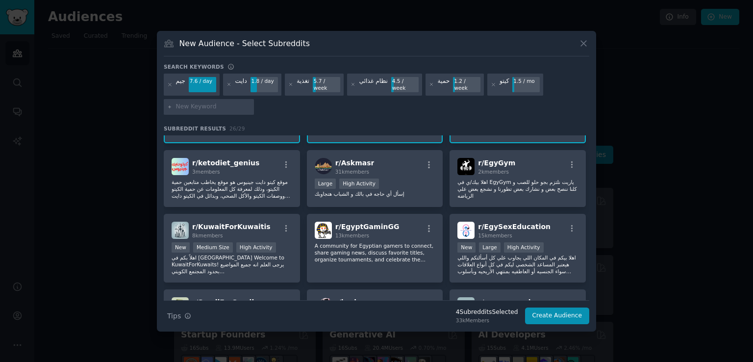
click at [185, 104] on input "text" at bounding box center [213, 106] width 74 height 9
type input "اكل صحي"
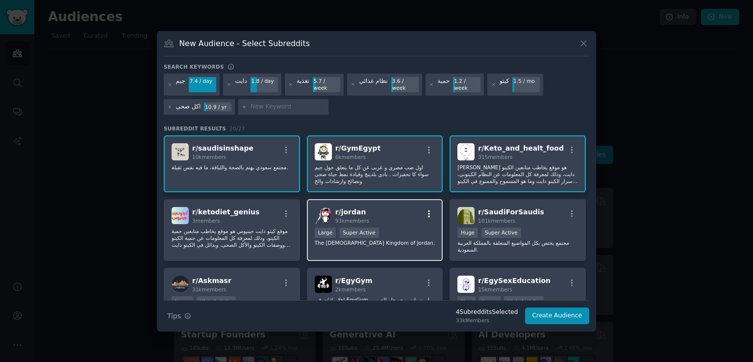
click at [427, 210] on icon "button" at bounding box center [428, 213] width 9 height 9
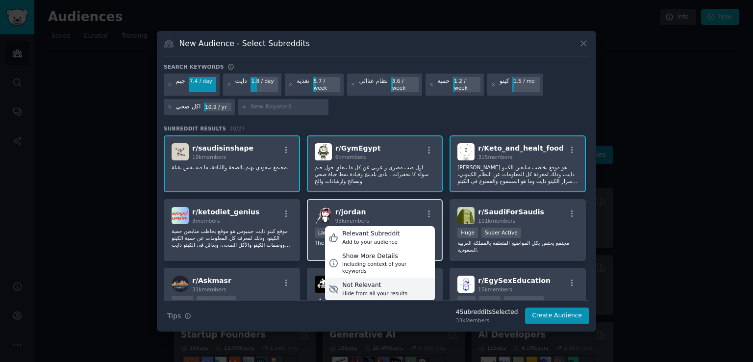
click at [369, 290] on div "Hide from all your results" at bounding box center [374, 293] width 65 height 7
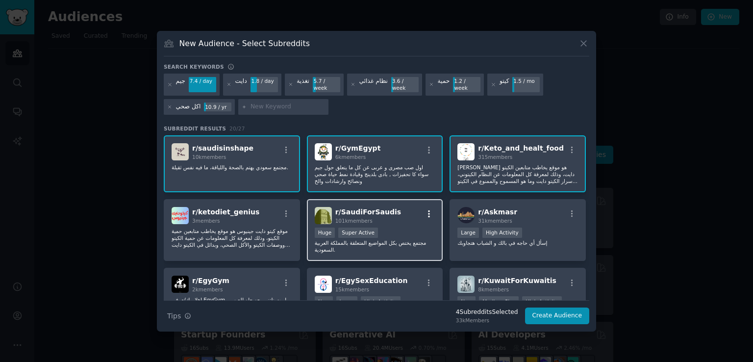
click at [428, 209] on icon "button" at bounding box center [428, 213] width 9 height 9
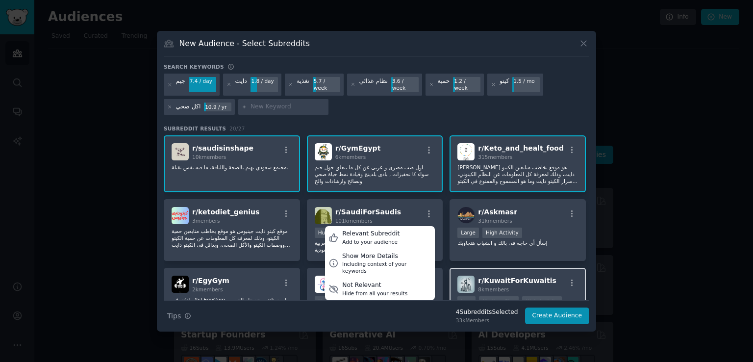
click at [375, 290] on div "Hide from all your results" at bounding box center [374, 293] width 65 height 7
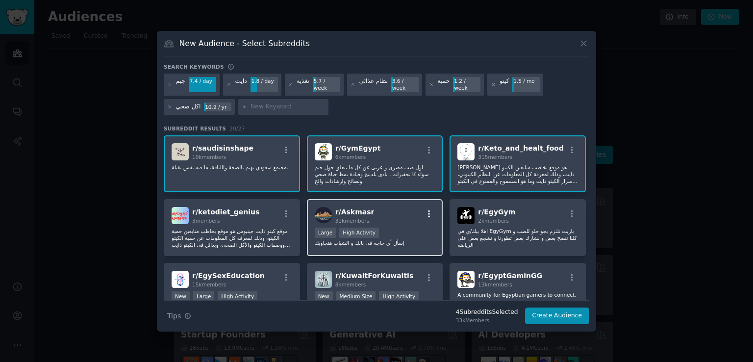
click at [429, 209] on icon "button" at bounding box center [428, 213] width 9 height 9
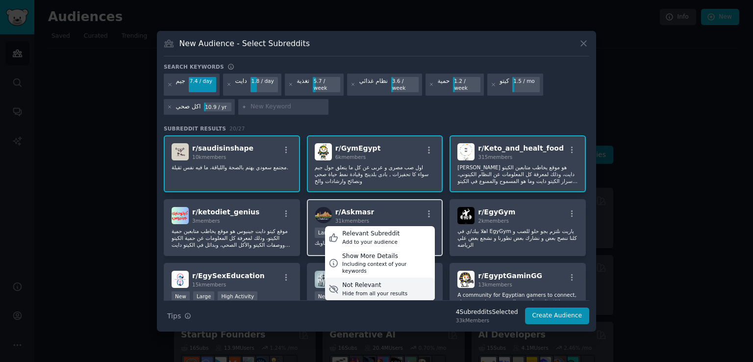
click at [392, 290] on div "Hide from all your results" at bounding box center [374, 293] width 65 height 7
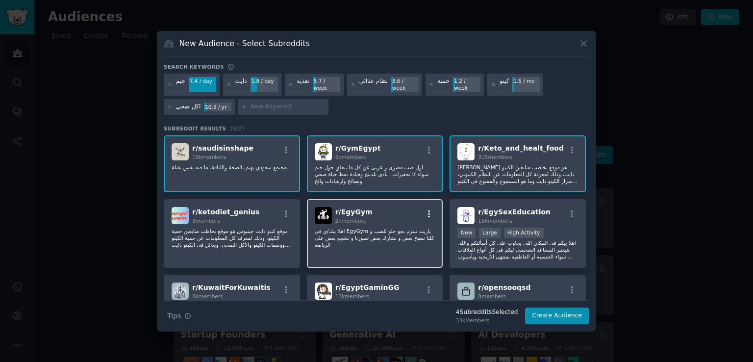
click at [426, 209] on icon "button" at bounding box center [428, 213] width 9 height 9
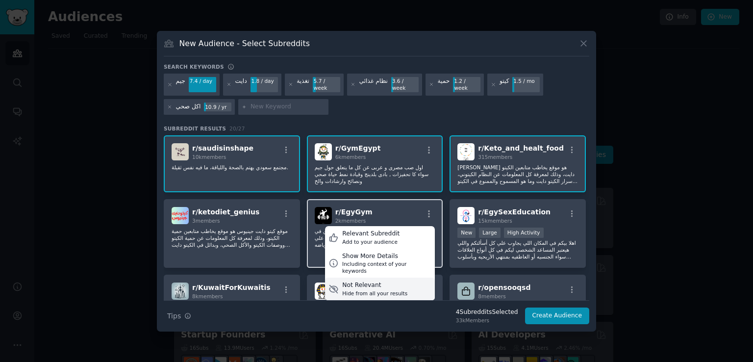
click at [375, 281] on div "Not Relevant" at bounding box center [374, 285] width 65 height 9
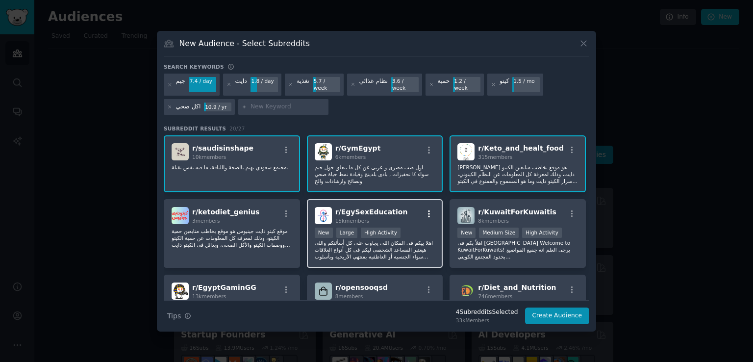
click at [428, 209] on icon "button" at bounding box center [428, 213] width 9 height 9
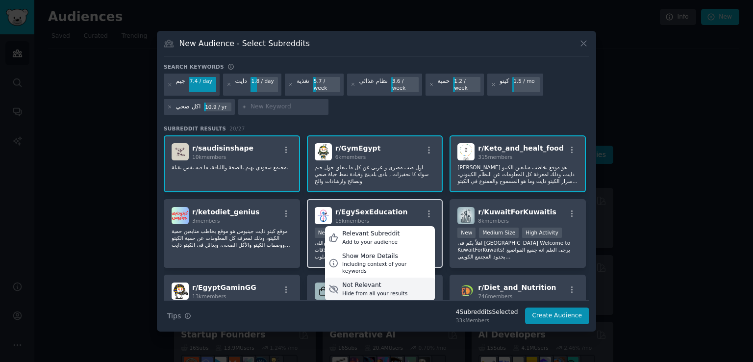
click at [390, 290] on div "Hide from all your results" at bounding box center [374, 293] width 65 height 7
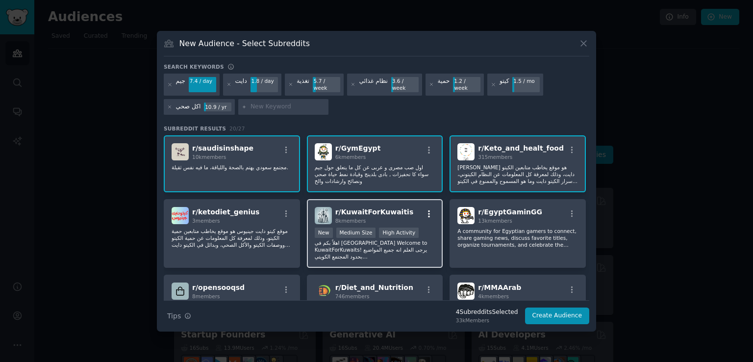
click at [426, 209] on icon "button" at bounding box center [428, 213] width 9 height 9
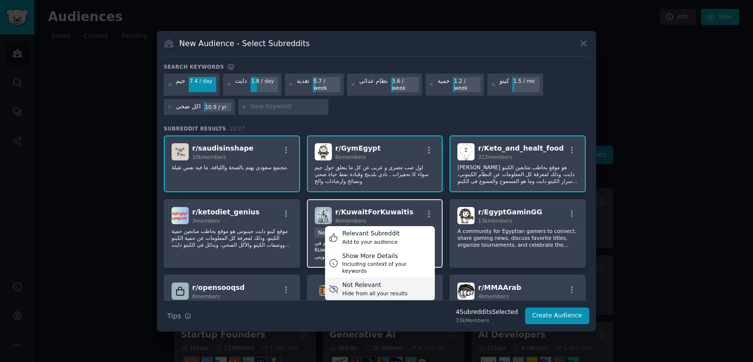
click at [380, 290] on div "Hide from all your results" at bounding box center [374, 293] width 65 height 7
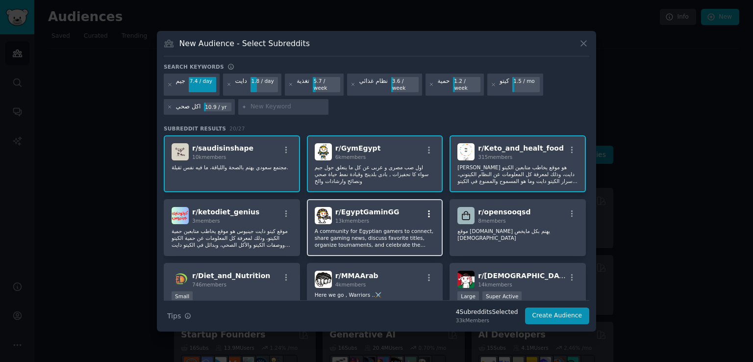
click at [428, 210] on icon "button" at bounding box center [429, 213] width 2 height 7
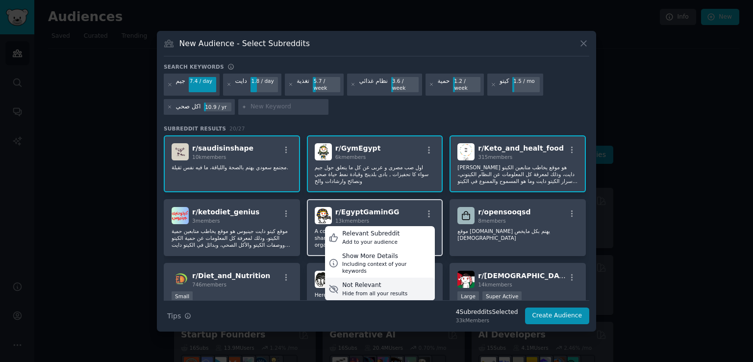
click at [372, 290] on div "Hide from all your results" at bounding box center [374, 293] width 65 height 7
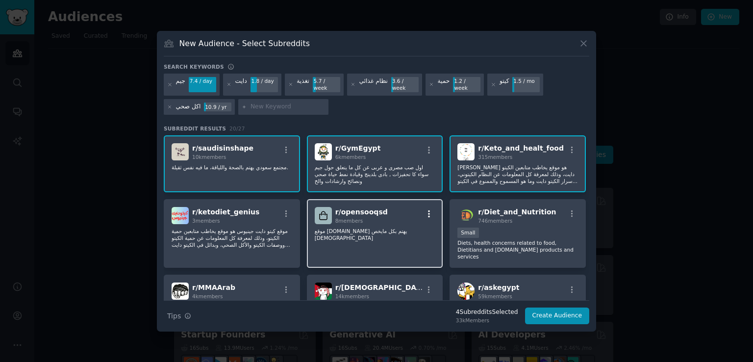
click at [428, 210] on icon "button" at bounding box center [429, 213] width 2 height 7
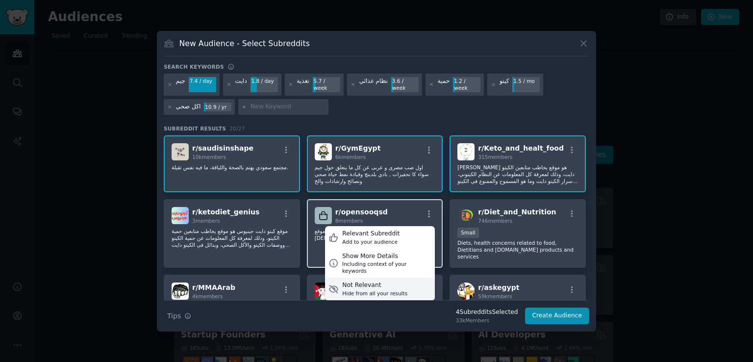
click at [370, 281] on div "Not Relevant" at bounding box center [374, 285] width 65 height 9
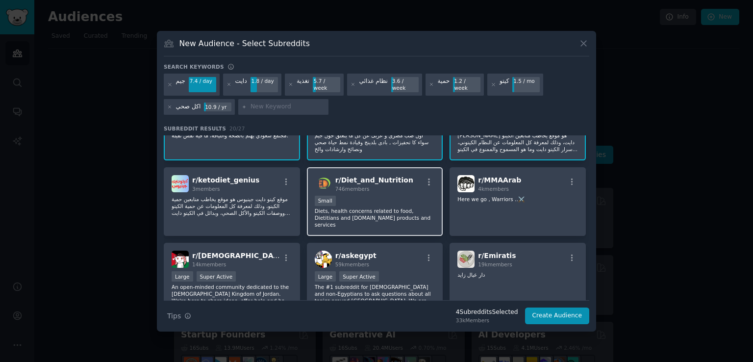
scroll to position [49, 0]
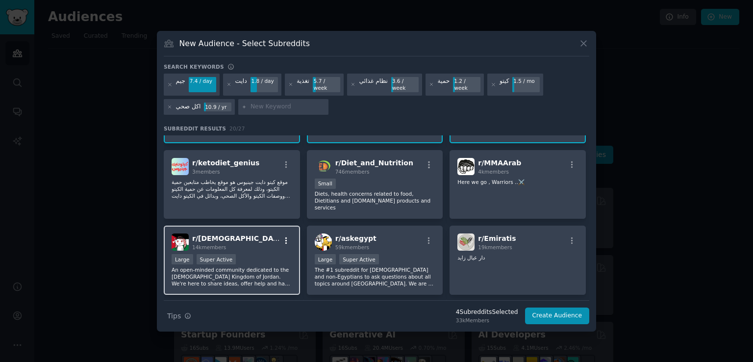
click at [286, 236] on icon "button" at bounding box center [286, 240] width 9 height 9
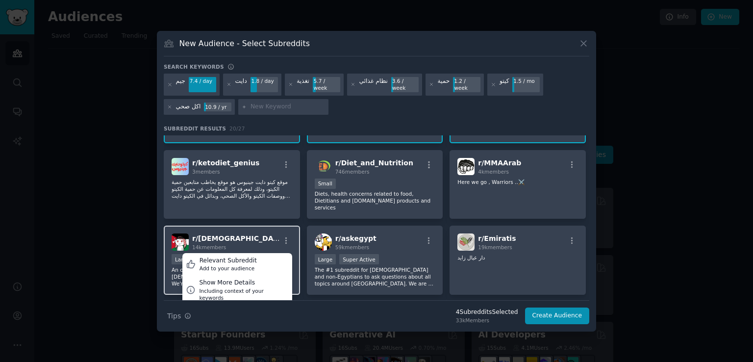
click at [253, 308] on div "Not Relevant" at bounding box center [231, 312] width 65 height 9
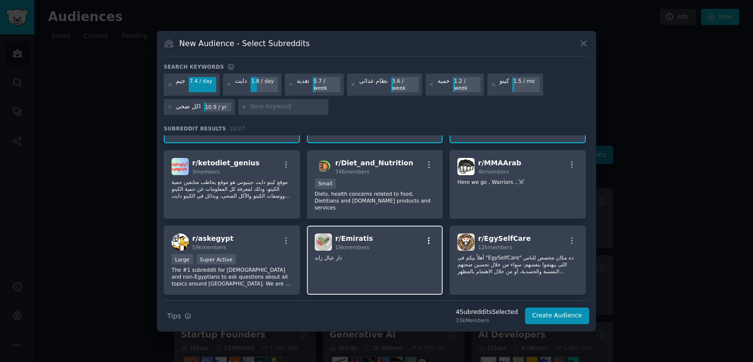
click at [425, 236] on icon "button" at bounding box center [428, 240] width 9 height 9
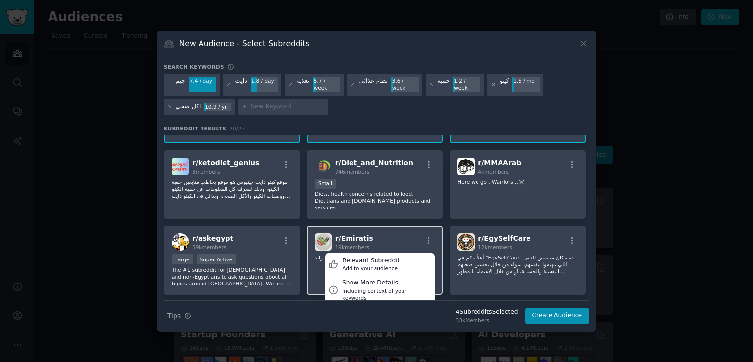
click at [374, 308] on div "Not Relevant" at bounding box center [374, 312] width 65 height 9
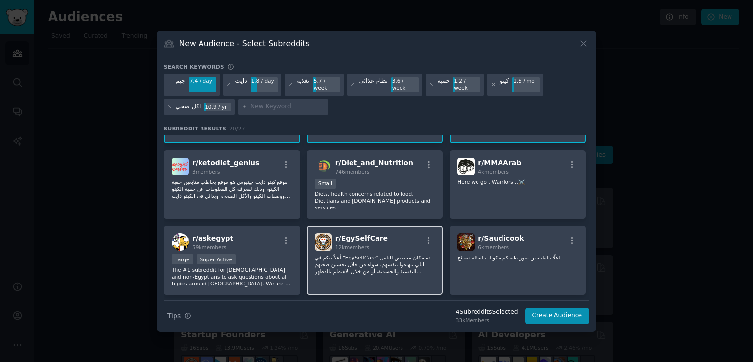
click at [380, 241] on div "r/ EgySelfCare 12k members أهلاً بيكم في "EgySelfCare" ده مكان مخصص للناس اللي …" at bounding box center [375, 259] width 136 height 69
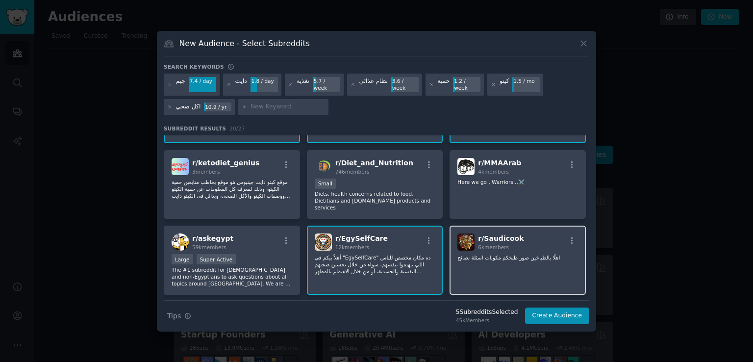
scroll to position [98, 0]
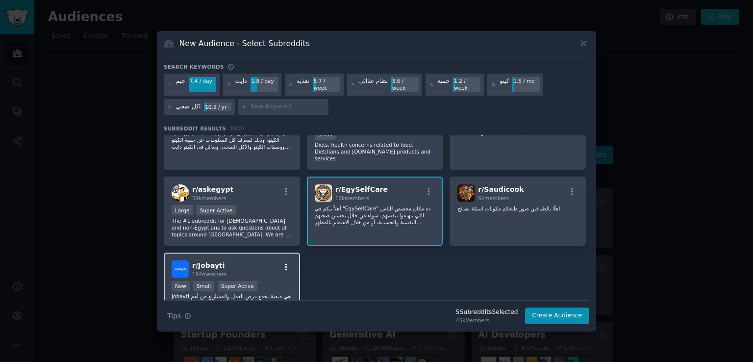
click at [286, 263] on icon "button" at bounding box center [286, 267] width 9 height 9
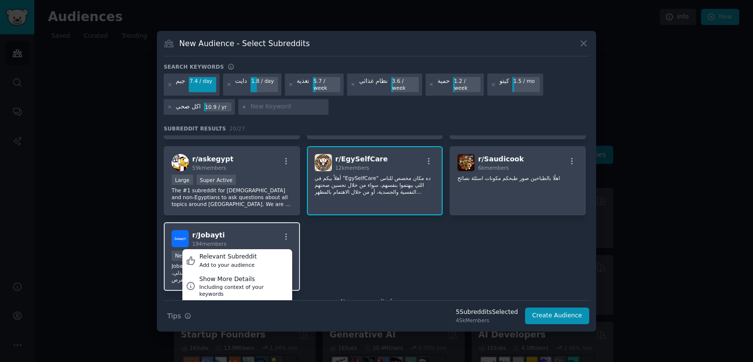
scroll to position [145, 0]
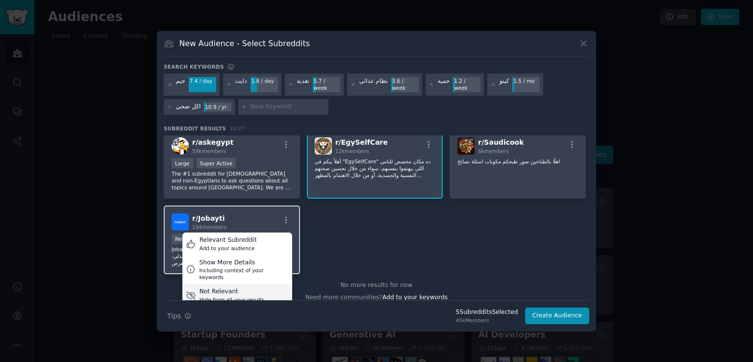
click at [245, 287] on div "Not Relevant" at bounding box center [231, 291] width 65 height 9
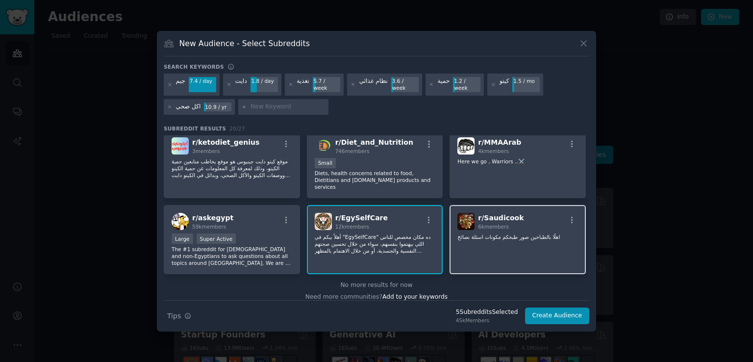
drag, startPoint x: 568, startPoint y: 208, endPoint x: 563, endPoint y: 212, distance: 7.1
click at [569, 216] on icon "button" at bounding box center [571, 220] width 9 height 9
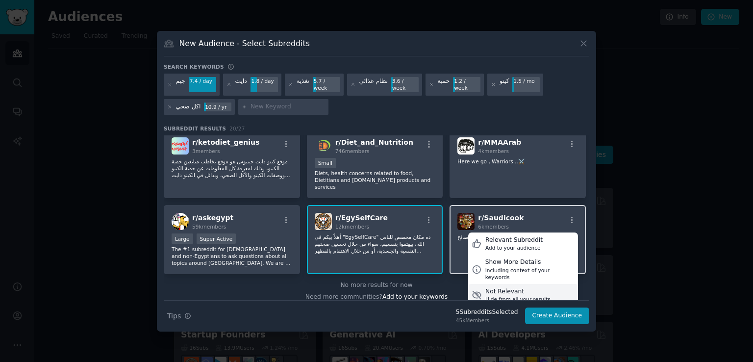
click at [485, 295] on div "Hide from all your results" at bounding box center [517, 298] width 65 height 7
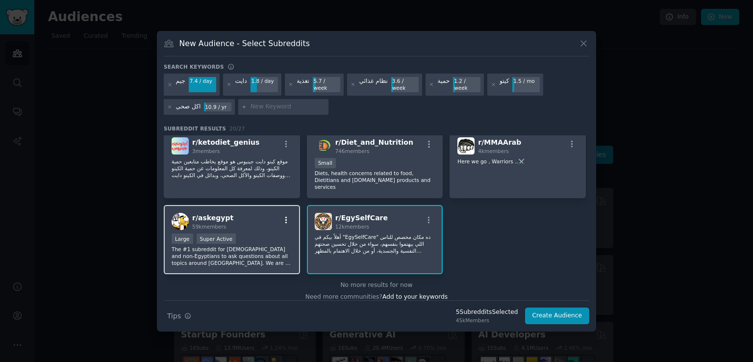
click at [288, 216] on icon "button" at bounding box center [286, 220] width 9 height 9
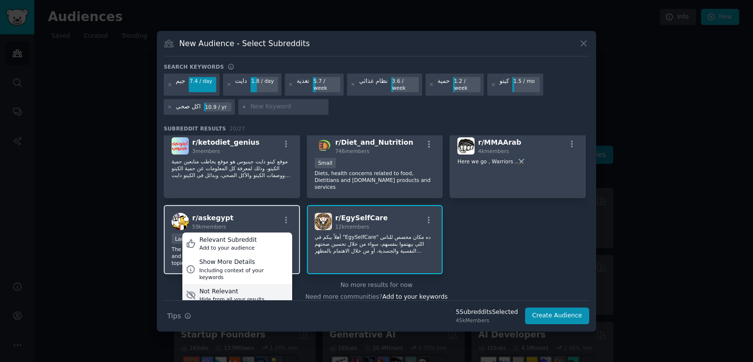
click at [250, 287] on div "Not Relevant" at bounding box center [231, 291] width 65 height 9
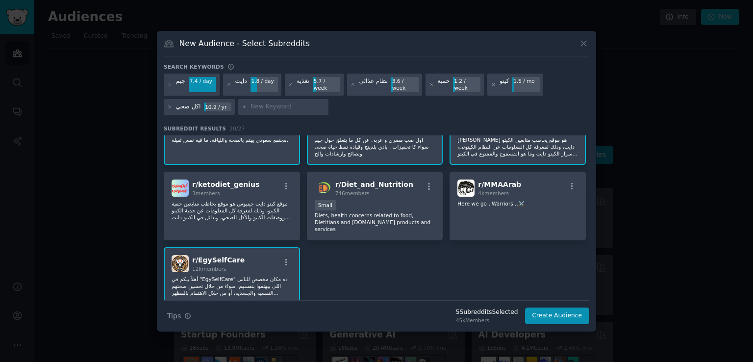
scroll to position [0, 0]
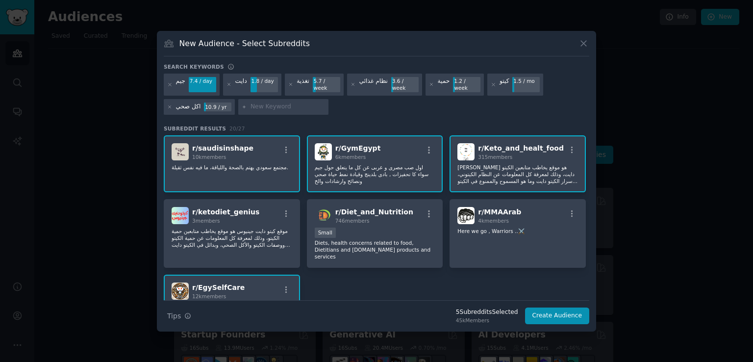
click at [278, 106] on input "text" at bounding box center [287, 106] width 74 height 9
type input "gym"
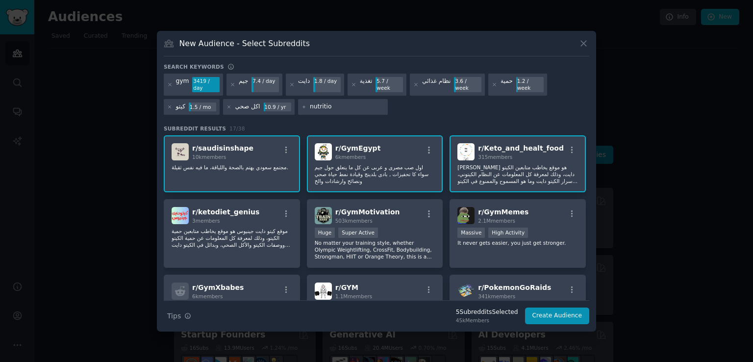
type input "nutrition"
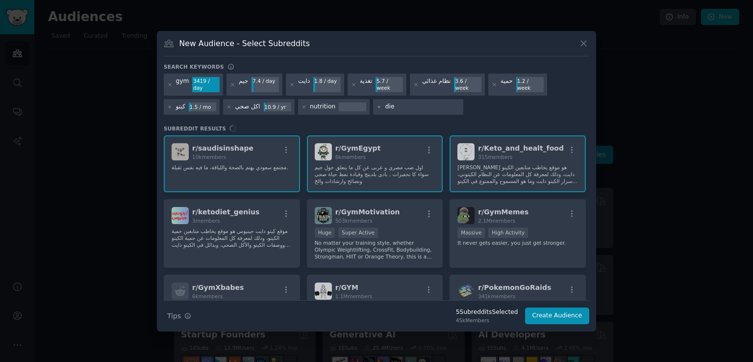
type input "diet"
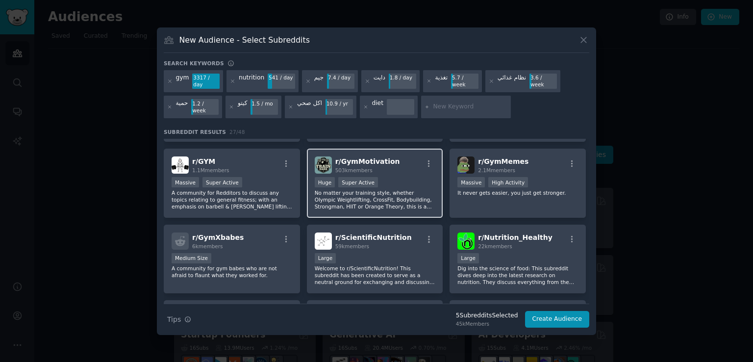
scroll to position [147, 0]
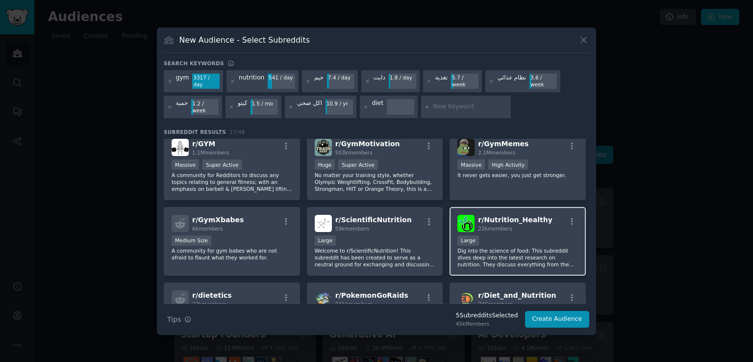
click at [483, 223] on div "r/ Nutrition_Healthy 22k members Large Dig into the science of food: This subre…" at bounding box center [517, 241] width 136 height 69
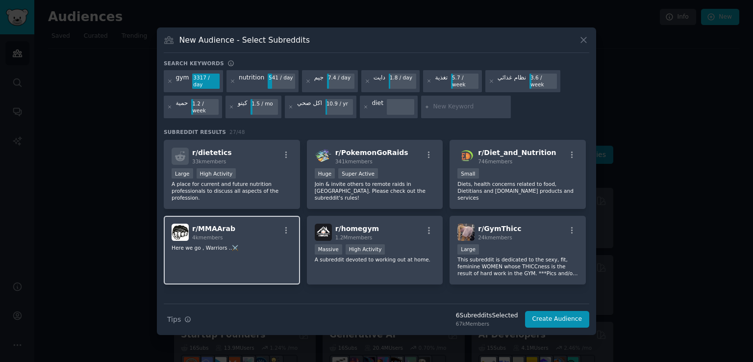
scroll to position [294, 0]
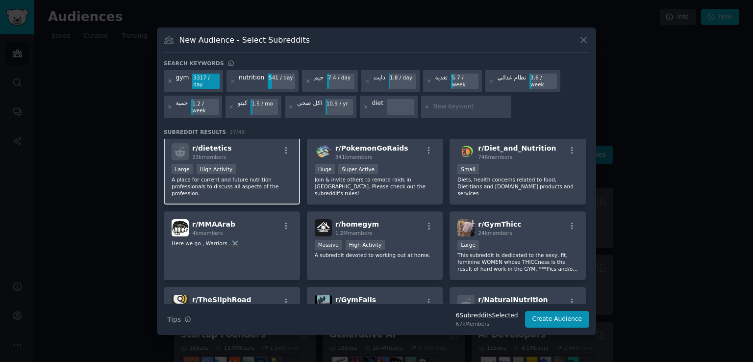
click at [245, 176] on p "A place for current and future nutrition professionals to discuss all aspects o…" at bounding box center [231, 186] width 121 height 21
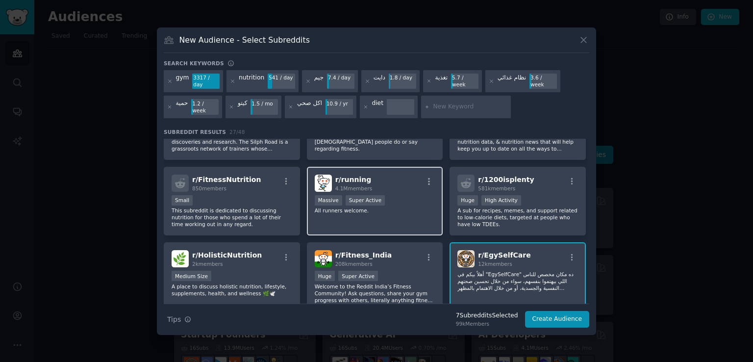
scroll to position [521, 0]
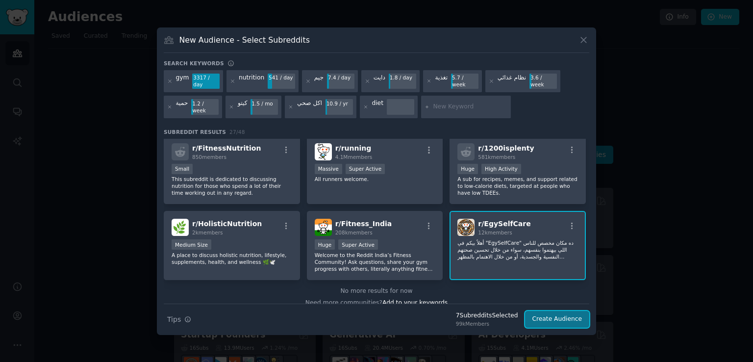
click at [564, 312] on button "Create Audience" at bounding box center [557, 319] width 65 height 17
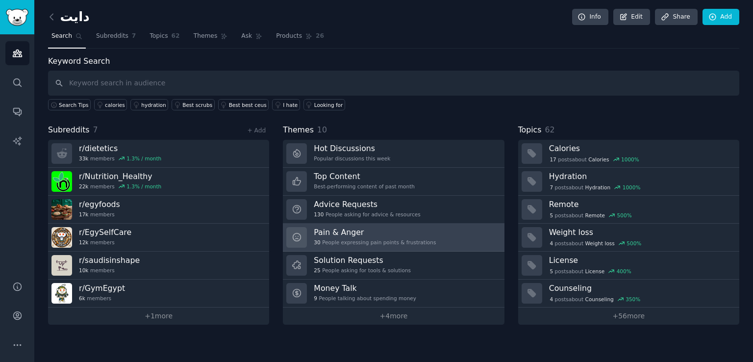
click at [397, 240] on div "30 People expressing pain points & frustrations" at bounding box center [375, 242] width 122 height 7
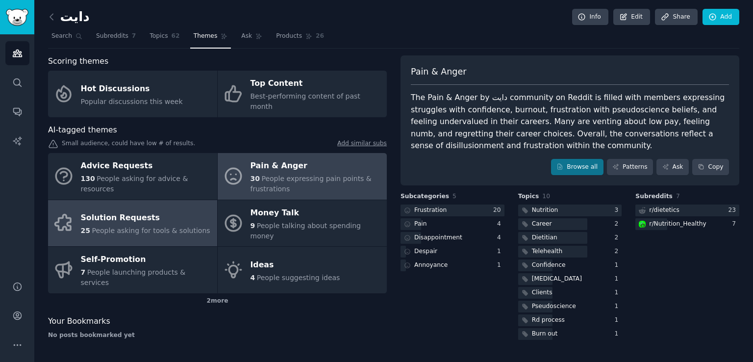
click at [161, 226] on span "People asking for tools & solutions" at bounding box center [151, 230] width 118 height 8
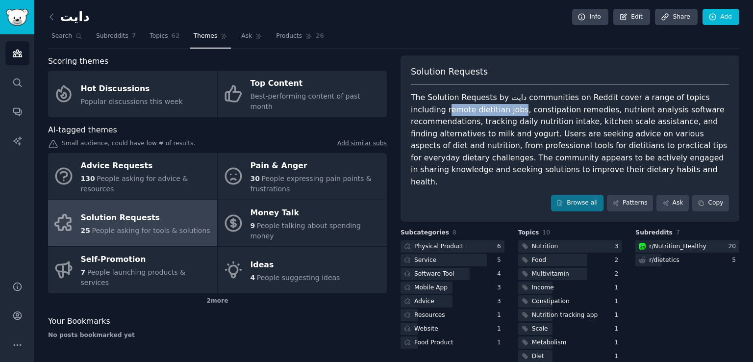
drag, startPoint x: 412, startPoint y: 107, endPoint x: 479, endPoint y: 112, distance: 67.3
click at [479, 112] on div "The Solution Requests by دايت communities on Reddit cover a range of topics inc…" at bounding box center [570, 140] width 318 height 96
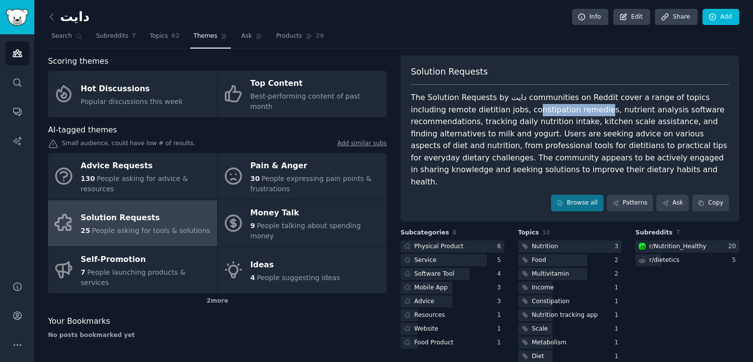
drag, startPoint x: 492, startPoint y: 109, endPoint x: 557, endPoint y: 106, distance: 65.2
click at [557, 106] on div "The Solution Requests by دايت communities on Reddit cover a range of topics inc…" at bounding box center [570, 140] width 318 height 96
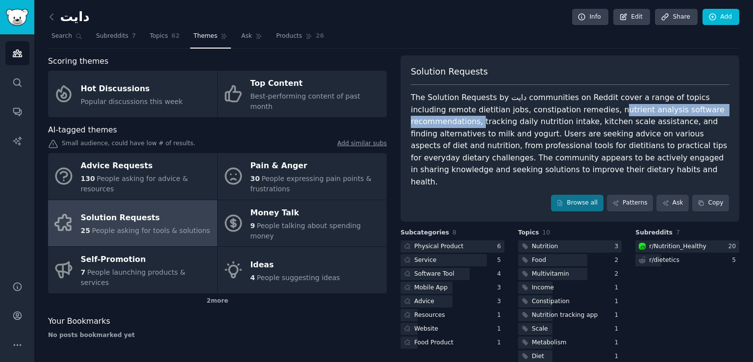
drag, startPoint x: 566, startPoint y: 109, endPoint x: 717, endPoint y: 108, distance: 151.4
click at [717, 108] on div "The Solution Requests by دايت communities on Reddit cover a range of topics inc…" at bounding box center [570, 140] width 318 height 96
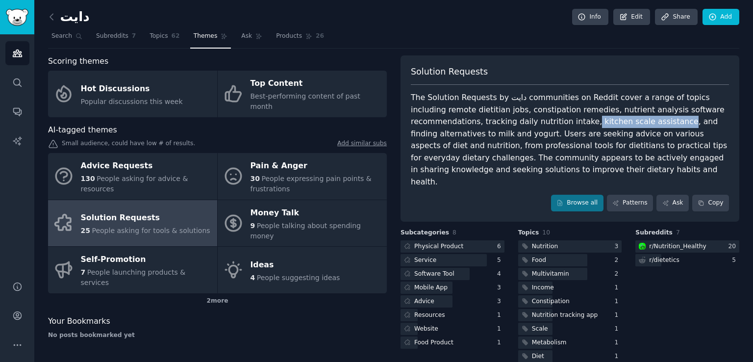
drag, startPoint x: 511, startPoint y: 124, endPoint x: 592, endPoint y: 126, distance: 81.4
click at [592, 126] on div "The Solution Requests by دايت communities on Reddit cover a range of topics inc…" at bounding box center [570, 140] width 318 height 96
click at [56, 18] on icon at bounding box center [52, 17] width 10 height 10
